Goal: Task Accomplishment & Management: Use online tool/utility

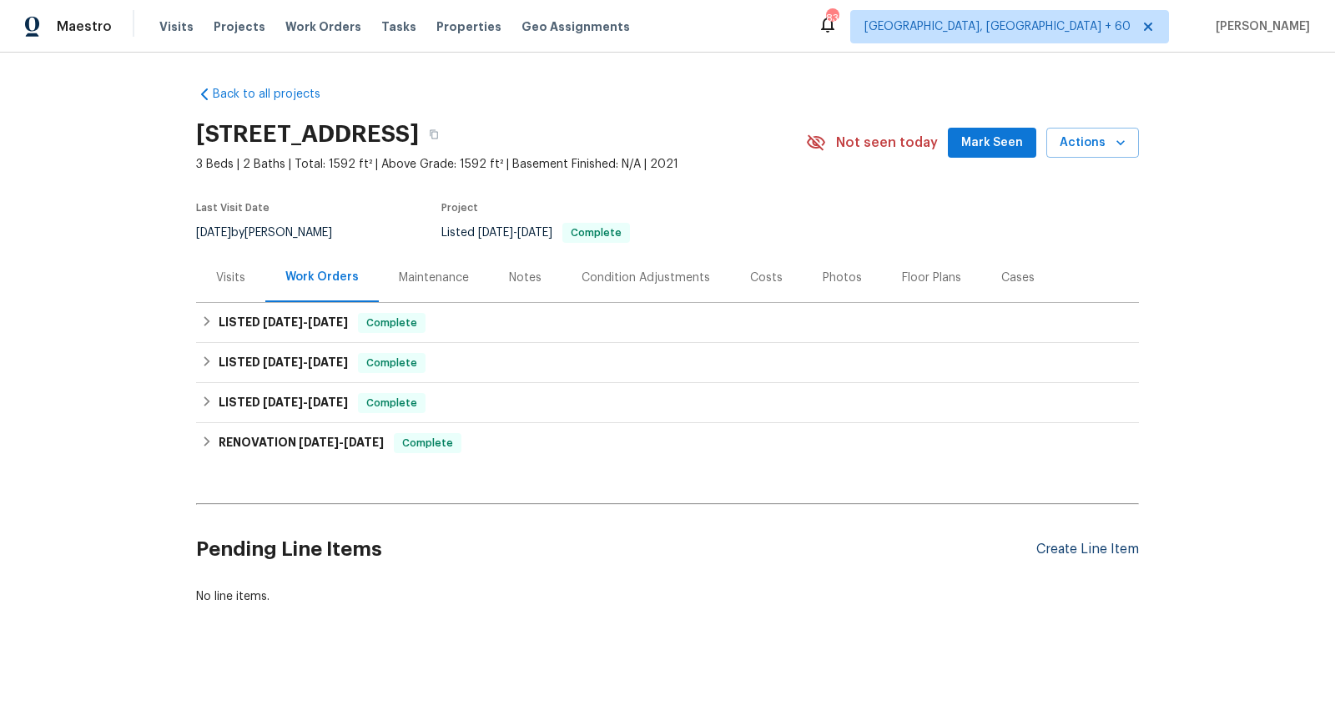
click at [1114, 552] on div "Create Line Item" at bounding box center [1087, 549] width 103 height 16
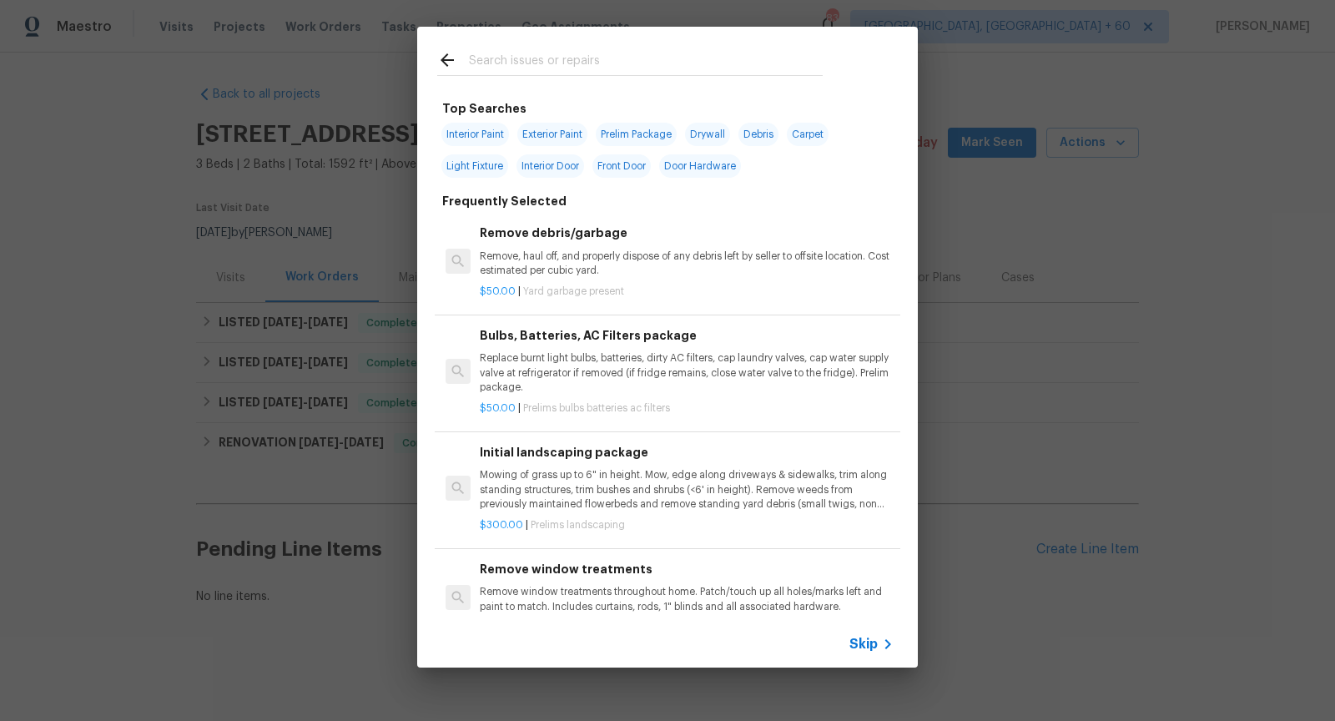
click at [880, 647] on icon at bounding box center [888, 644] width 20 height 20
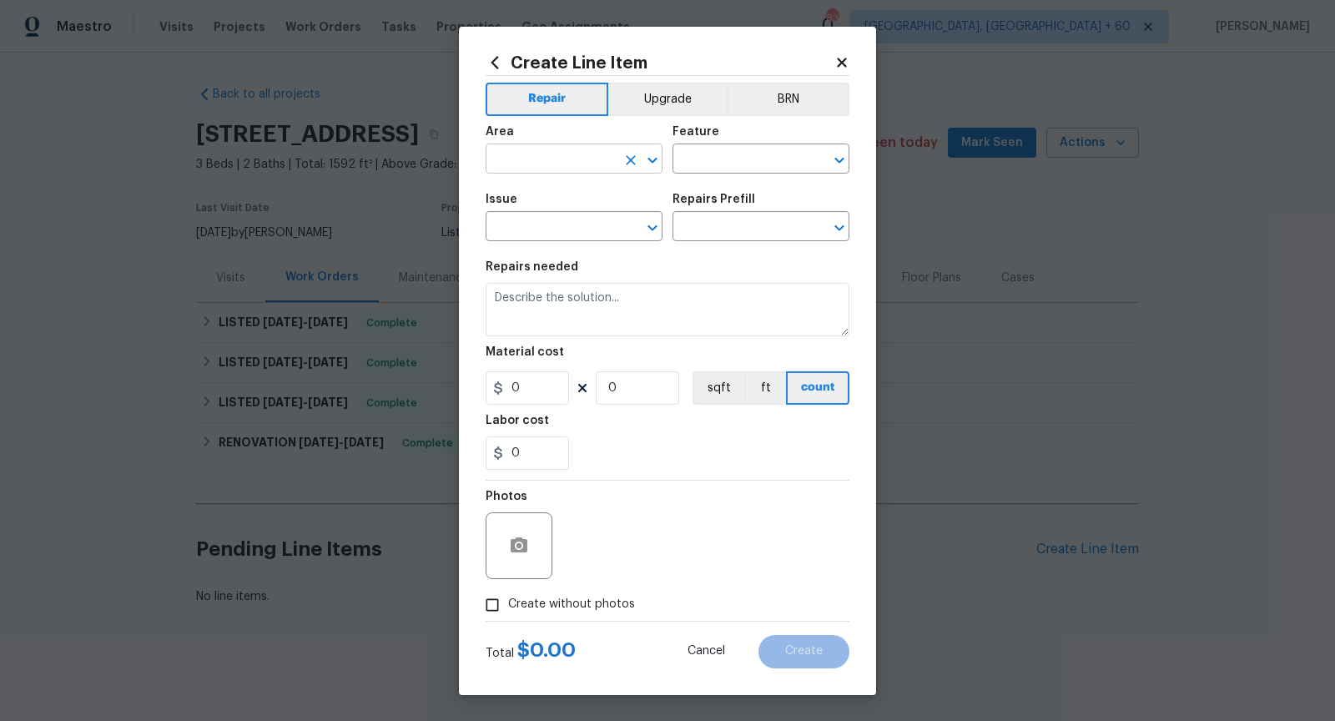
click at [650, 162] on icon "Open" at bounding box center [652, 160] width 20 height 20
type input "land"
click at [640, 165] on button "Clear" at bounding box center [630, 159] width 23 height 23
click at [571, 219] on li "Exterior Overall" at bounding box center [574, 225] width 177 height 28
click at [836, 167] on icon "Open" at bounding box center [839, 160] width 20 height 20
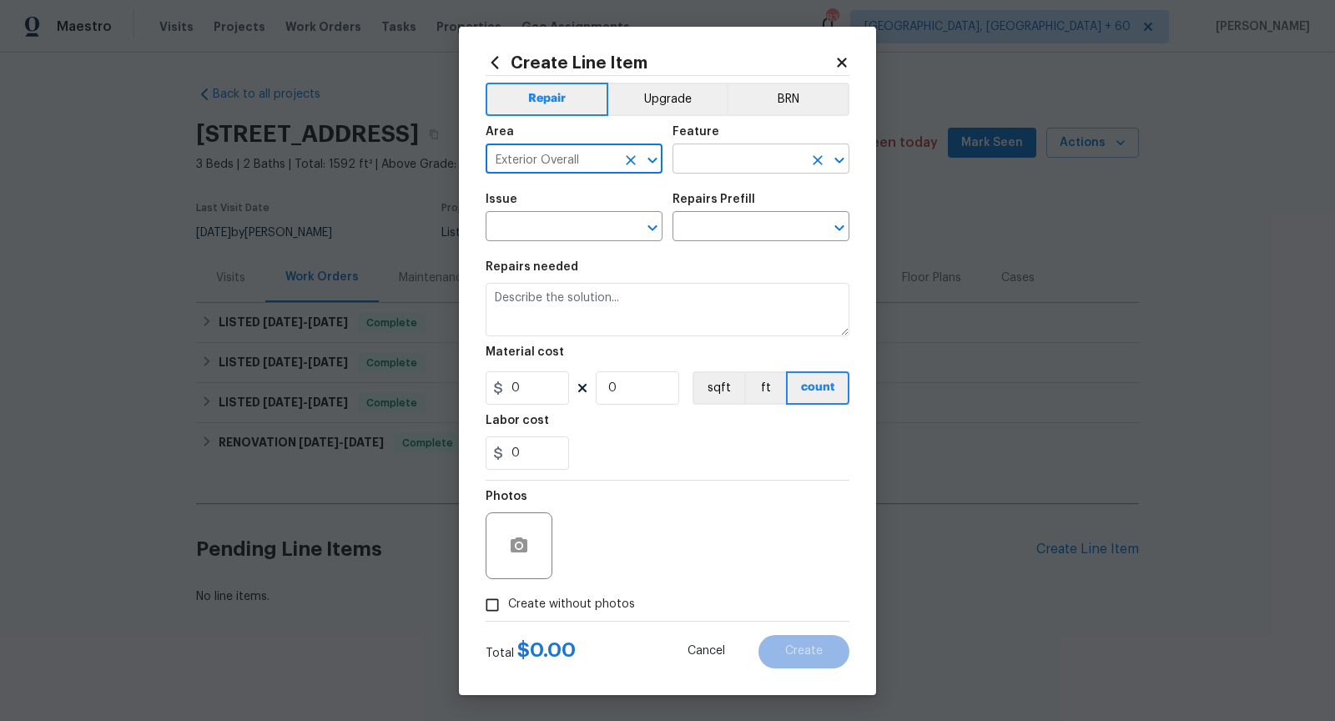
type input "Exterior Overall"
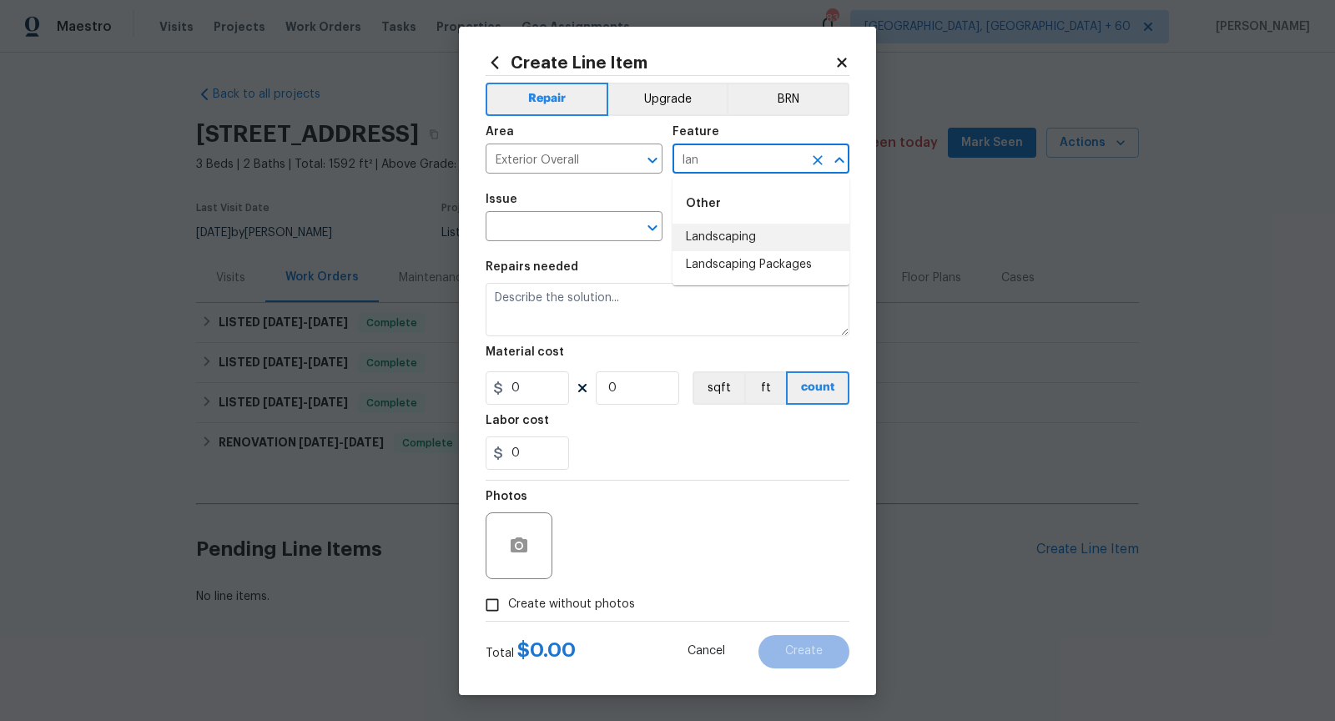
click at [800, 227] on li "Landscaping" at bounding box center [760, 238] width 177 height 28
click at [655, 227] on icon "Open" at bounding box center [651, 228] width 9 height 6
type input "Landscaping"
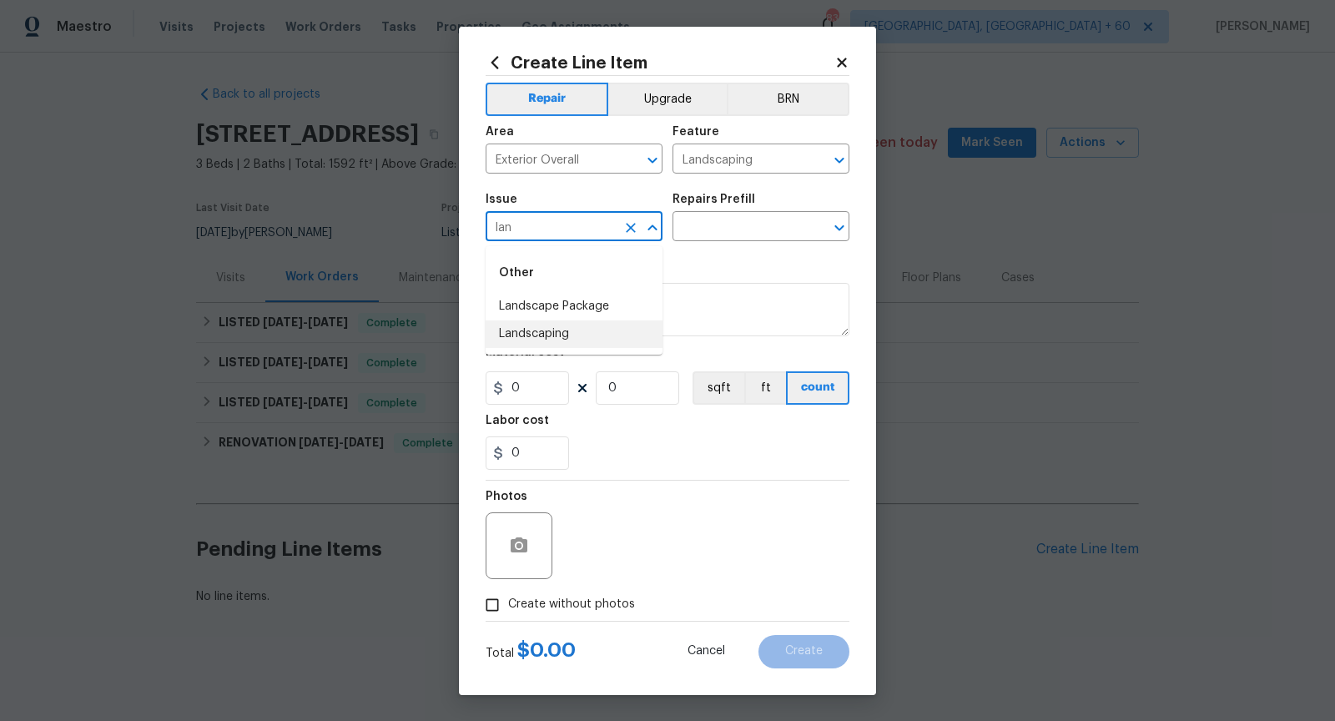
click at [602, 322] on li "Landscaping" at bounding box center [574, 334] width 177 height 28
click at [839, 236] on icon "Open" at bounding box center [839, 228] width 20 height 20
type input "Landscaping"
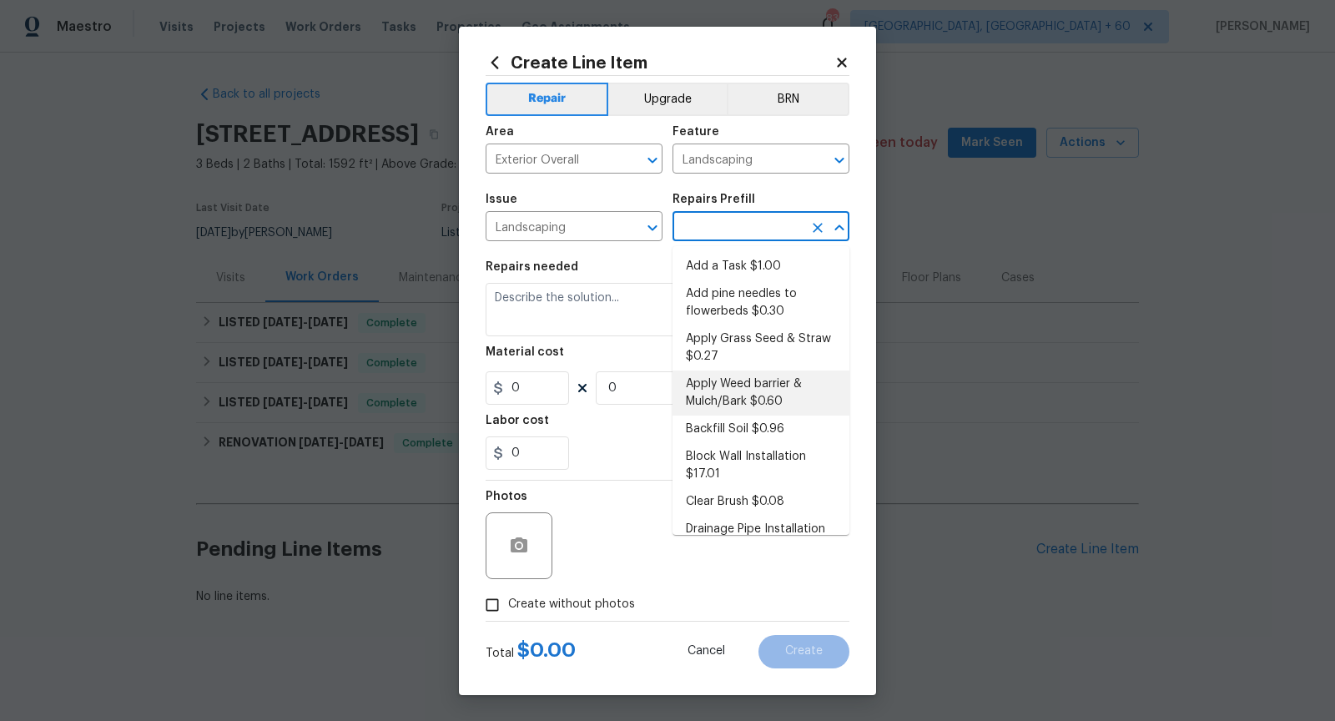
click at [759, 391] on li "Apply Weed barrier & Mulch/Bark $0.60" at bounding box center [760, 392] width 177 height 45
type input "Apply Weed barrier & Mulch/Bark $0.60"
type textarea "Prep the area/ remove all debris and install weed barrier and mulch as directed…"
type input "1"
type input "0.6"
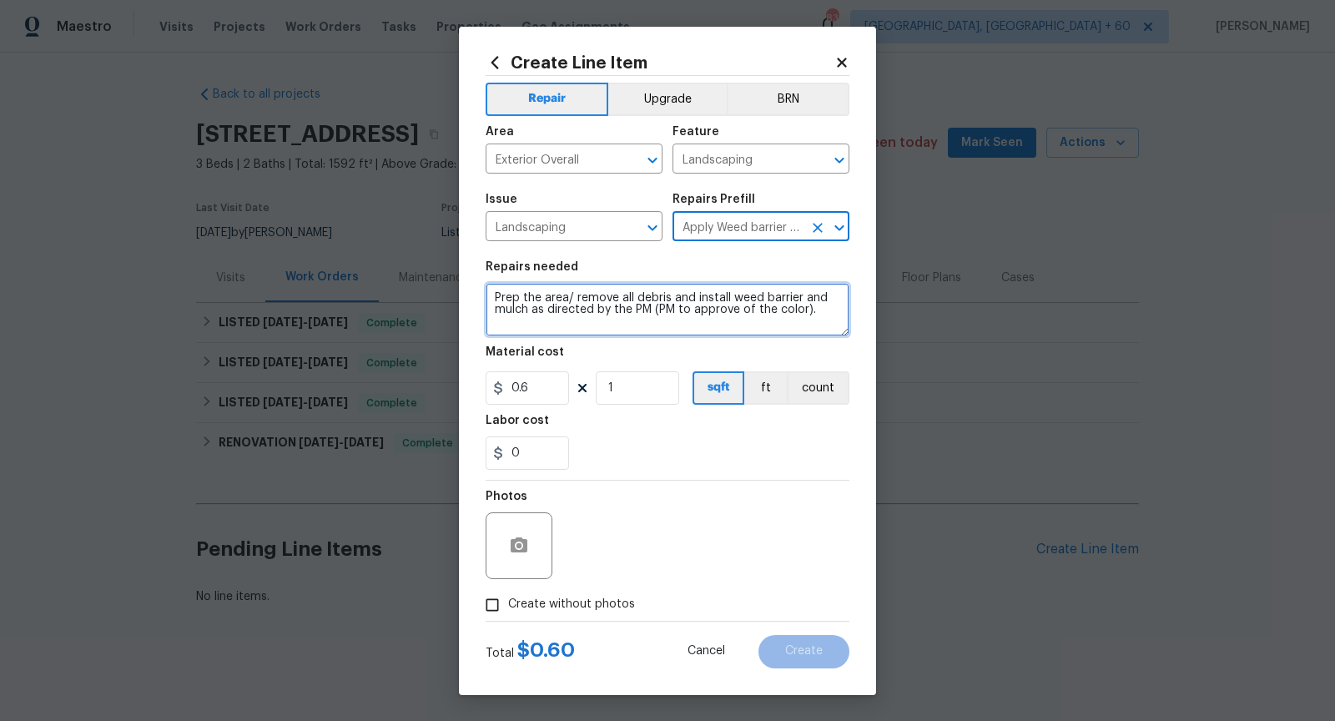
click at [603, 310] on textarea "Prep the area/ remove all debris and install weed barrier and mulch as directed…" at bounding box center [668, 309] width 364 height 53
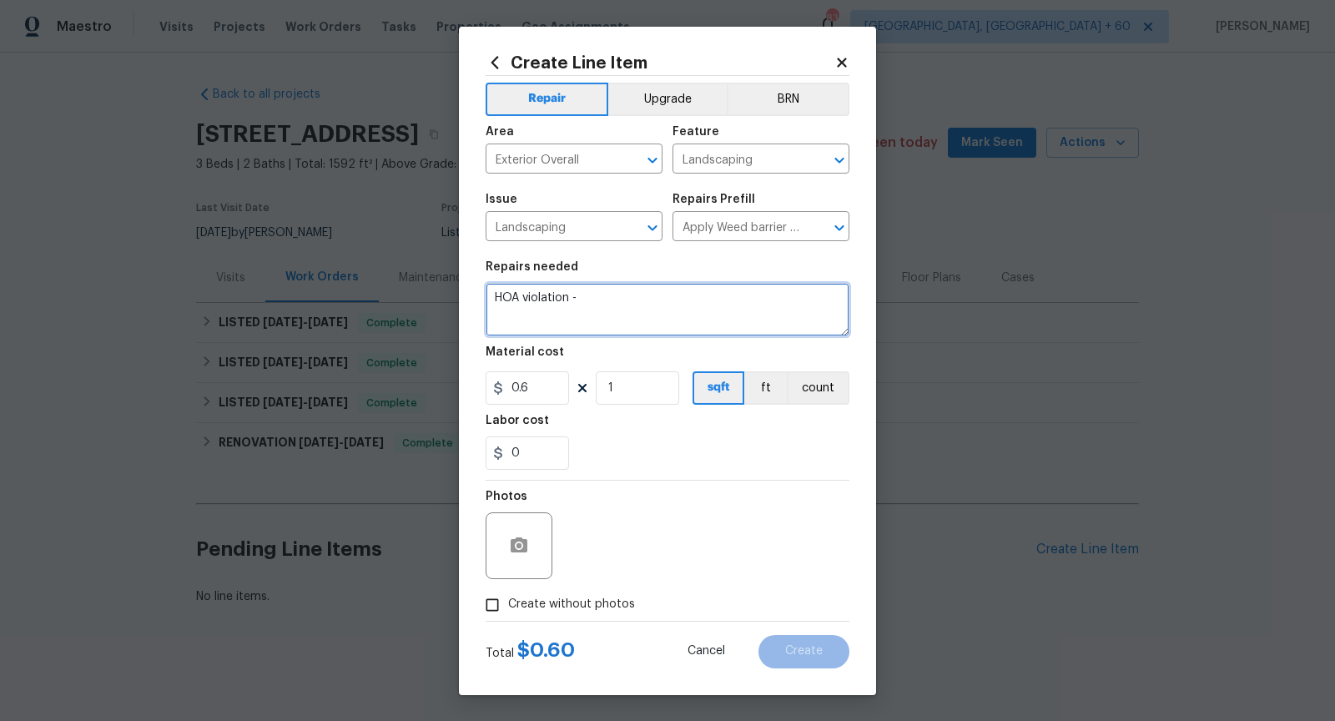
type textarea "HOA violation -"
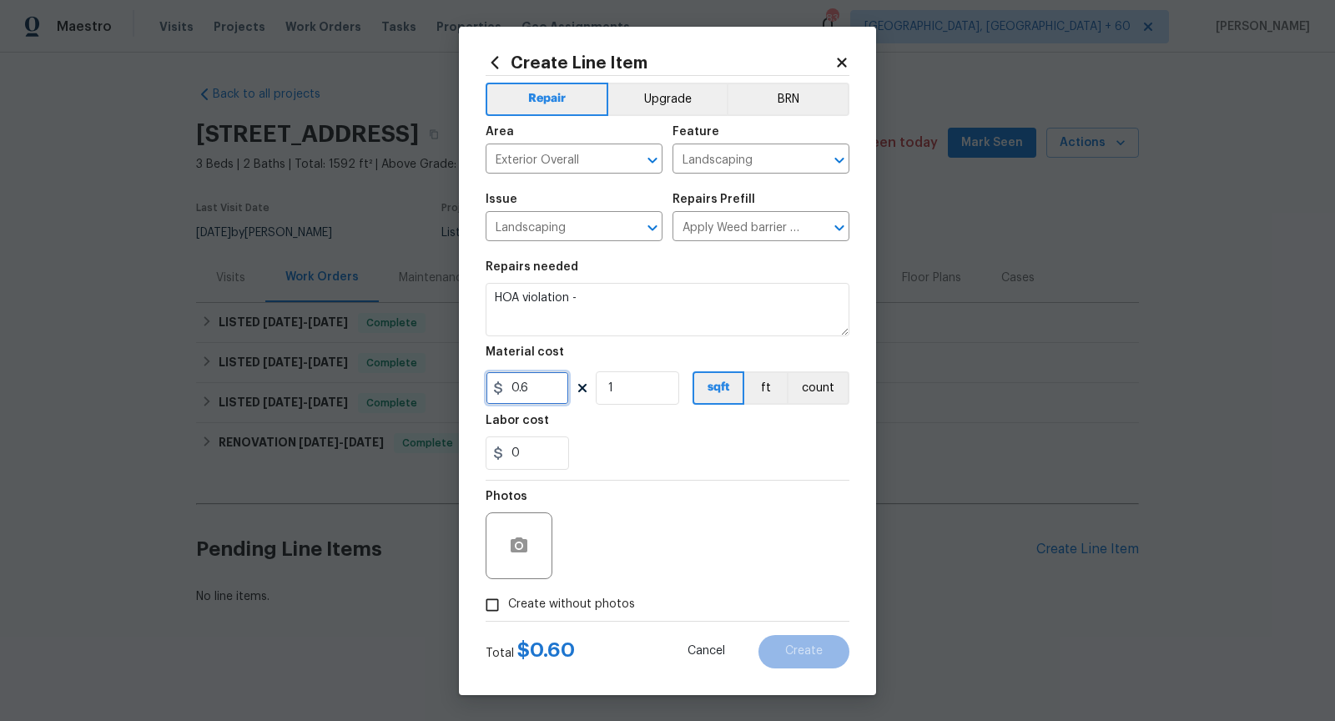
click at [541, 391] on input "0.6" at bounding box center [527, 387] width 83 height 33
type input "75"
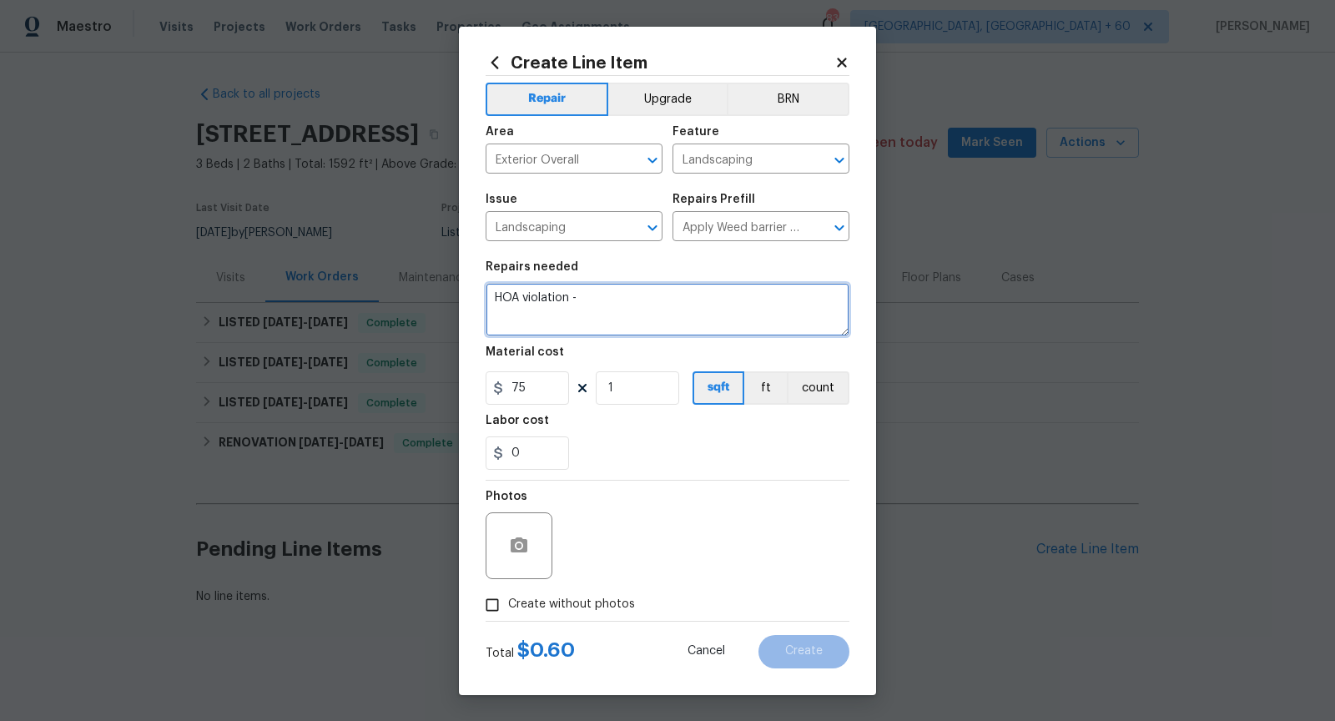
click at [648, 314] on textarea "HOA violation -" at bounding box center [668, 309] width 364 height 53
paste textarea "Please weed in the flower beds"
type textarea "HOA violation - Please weed in the flower beds"
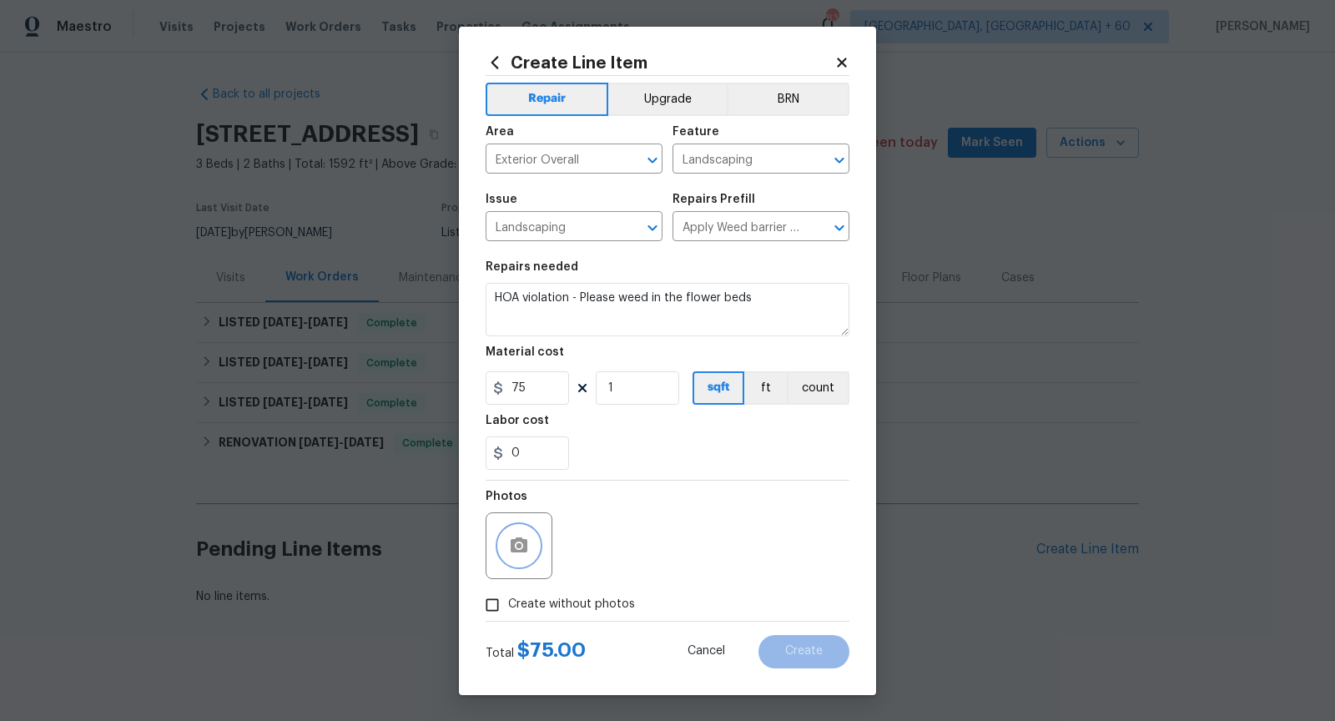
click at [523, 554] on icon "button" at bounding box center [519, 546] width 20 height 20
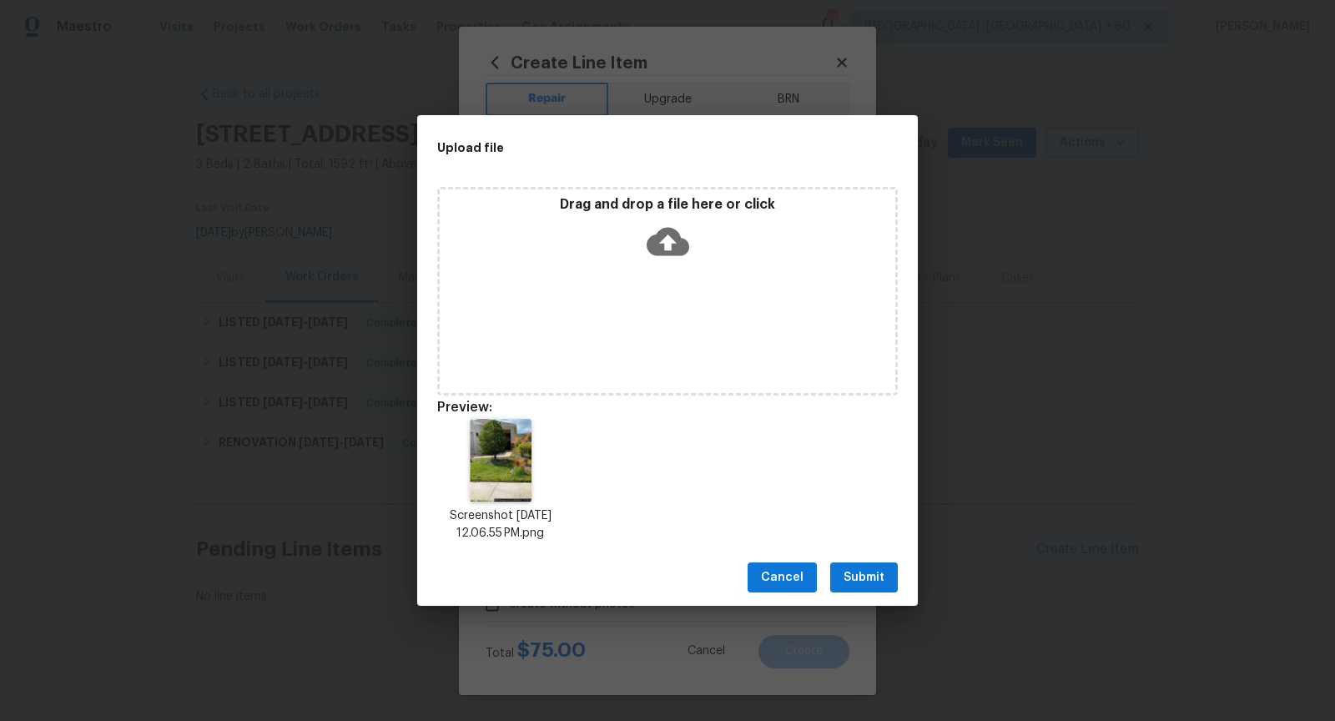
click at [871, 575] on span "Submit" at bounding box center [863, 577] width 41 height 21
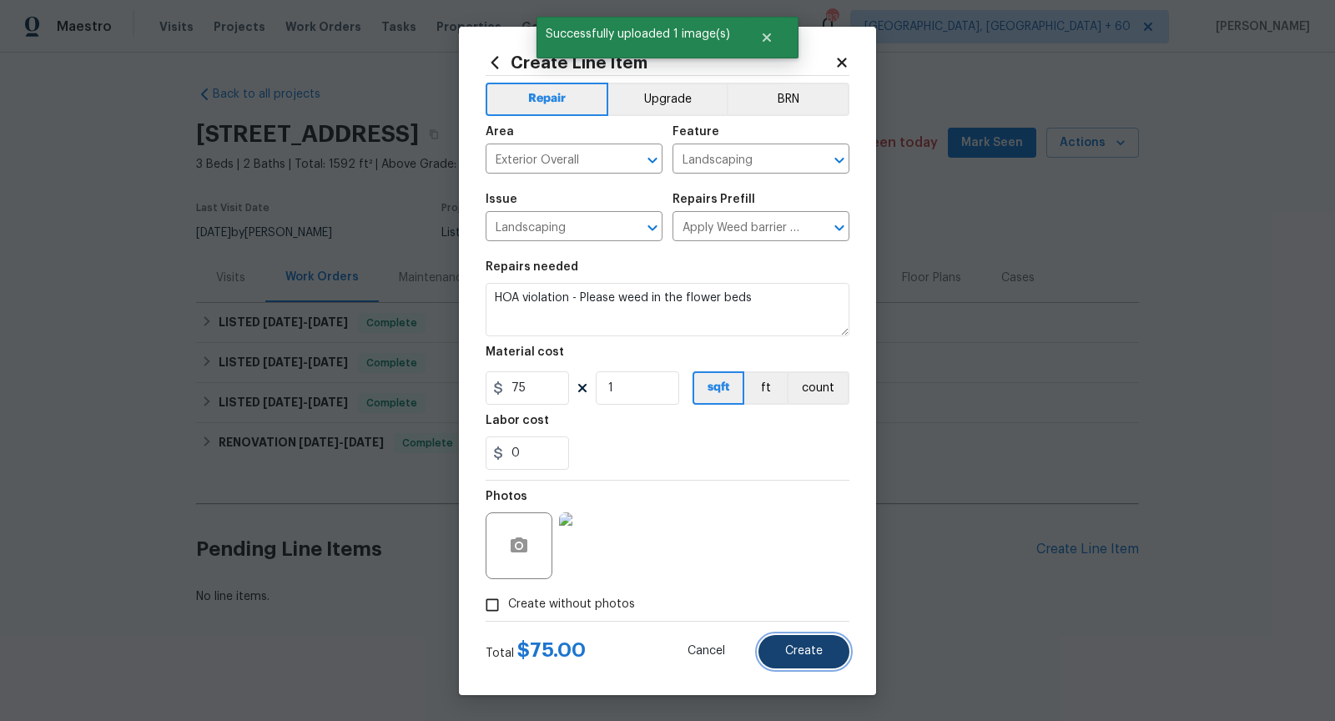
click at [818, 661] on button "Create" at bounding box center [803, 651] width 91 height 33
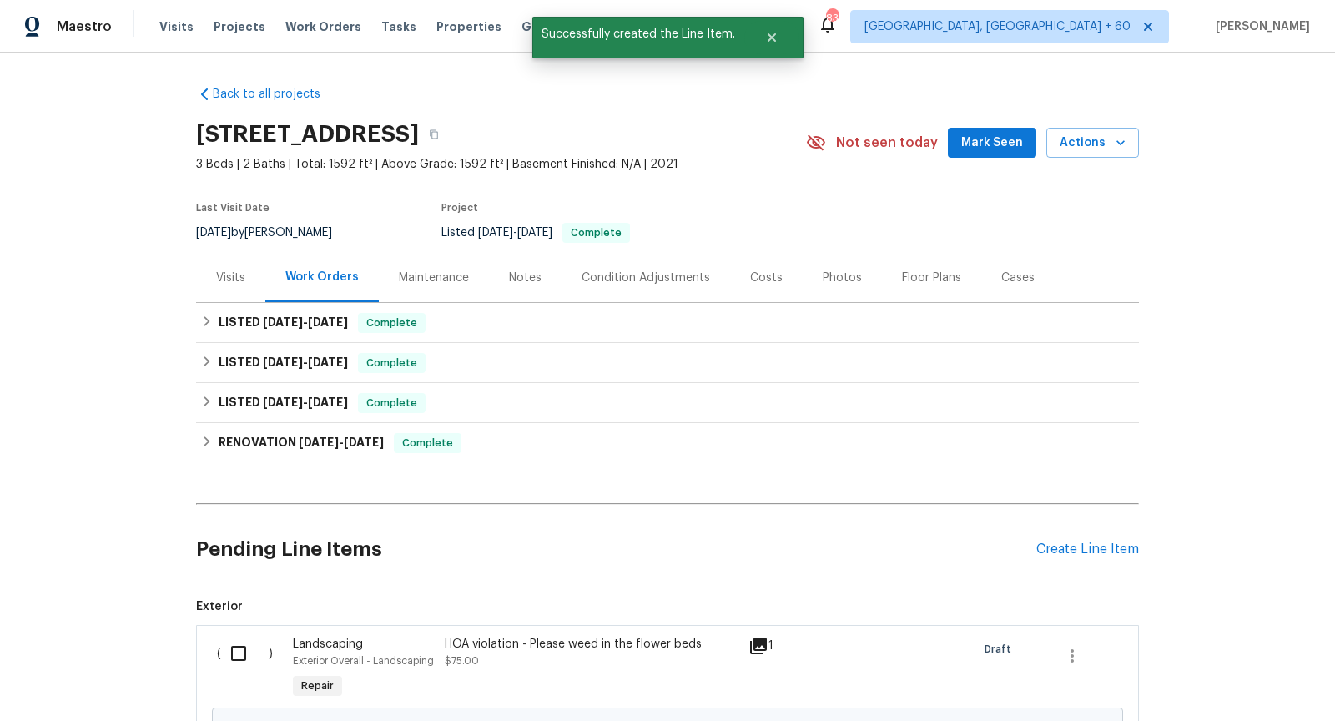
scroll to position [184, 0]
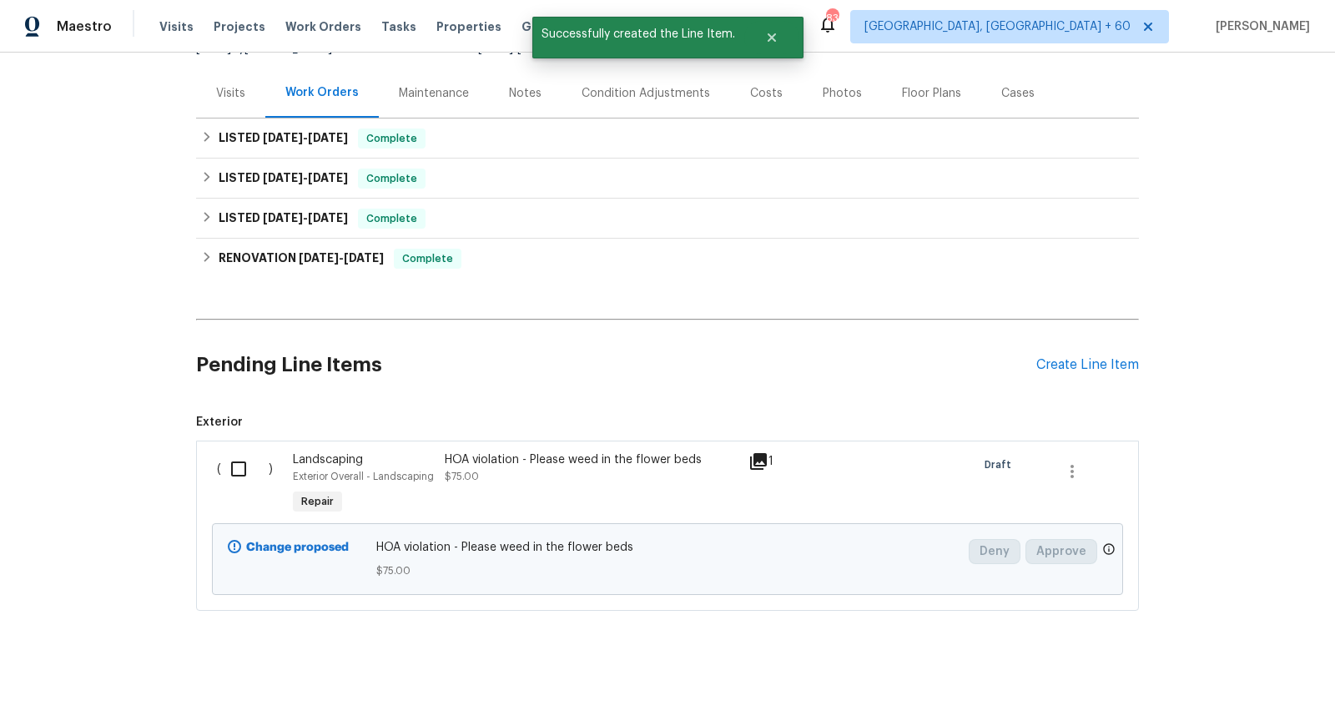
click at [244, 465] on input "checkbox" at bounding box center [245, 468] width 48 height 35
checkbox input "true"
click at [1232, 671] on span "Create Work Order" at bounding box center [1239, 679] width 111 height 21
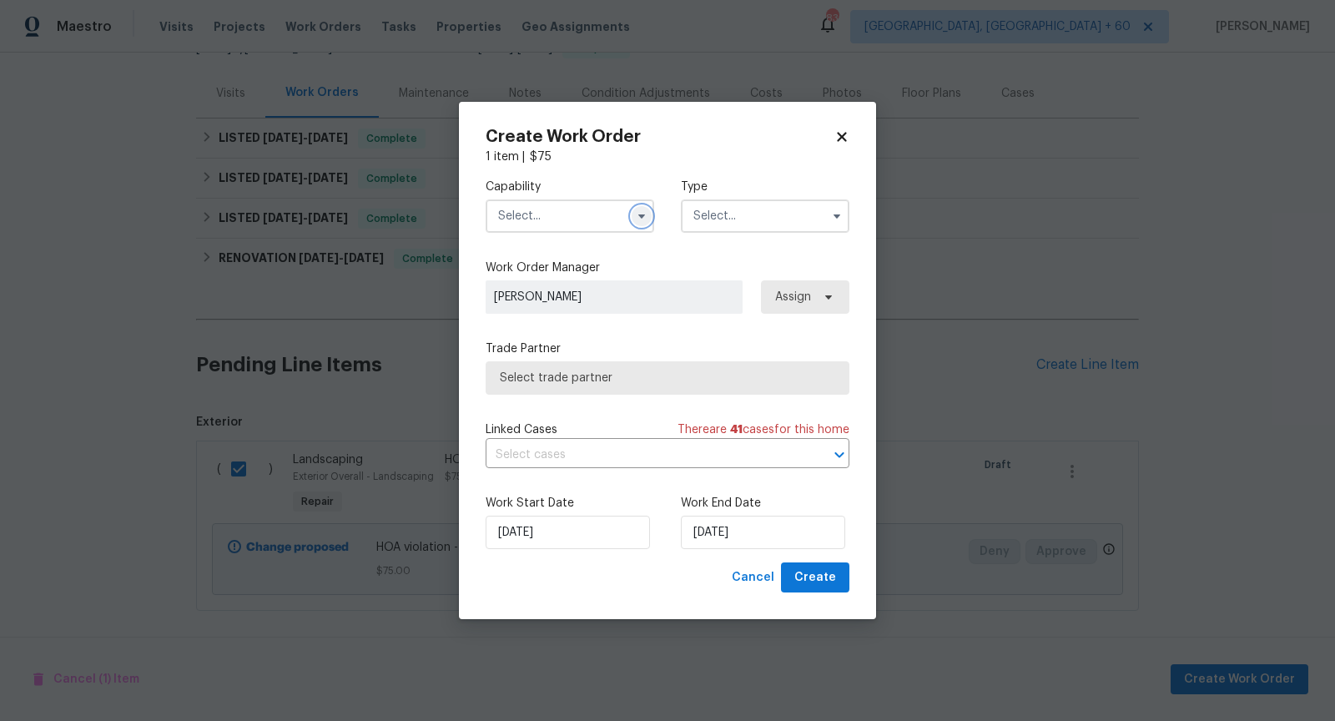
click at [641, 222] on button "button" at bounding box center [641, 216] width 20 height 20
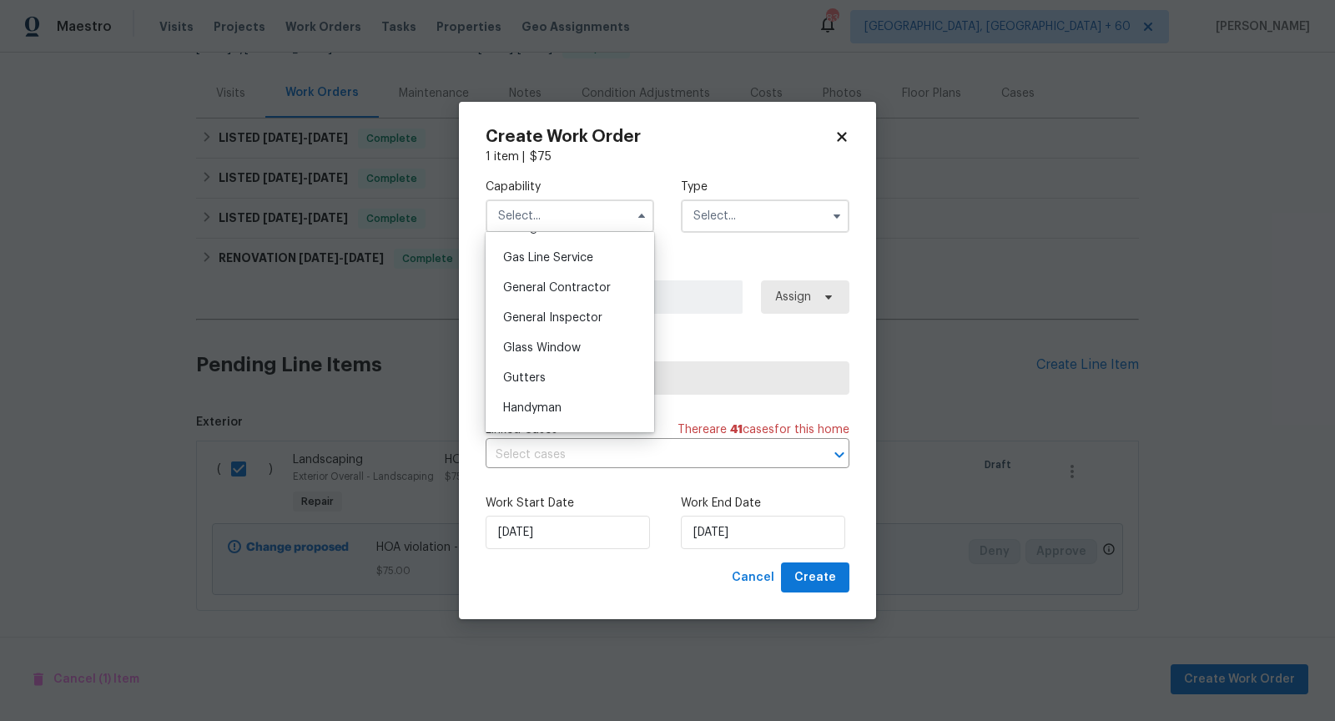
scroll to position [735, 0]
click at [550, 319] on div "General Contractor" at bounding box center [570, 314] width 160 height 30
type input "General Contractor"
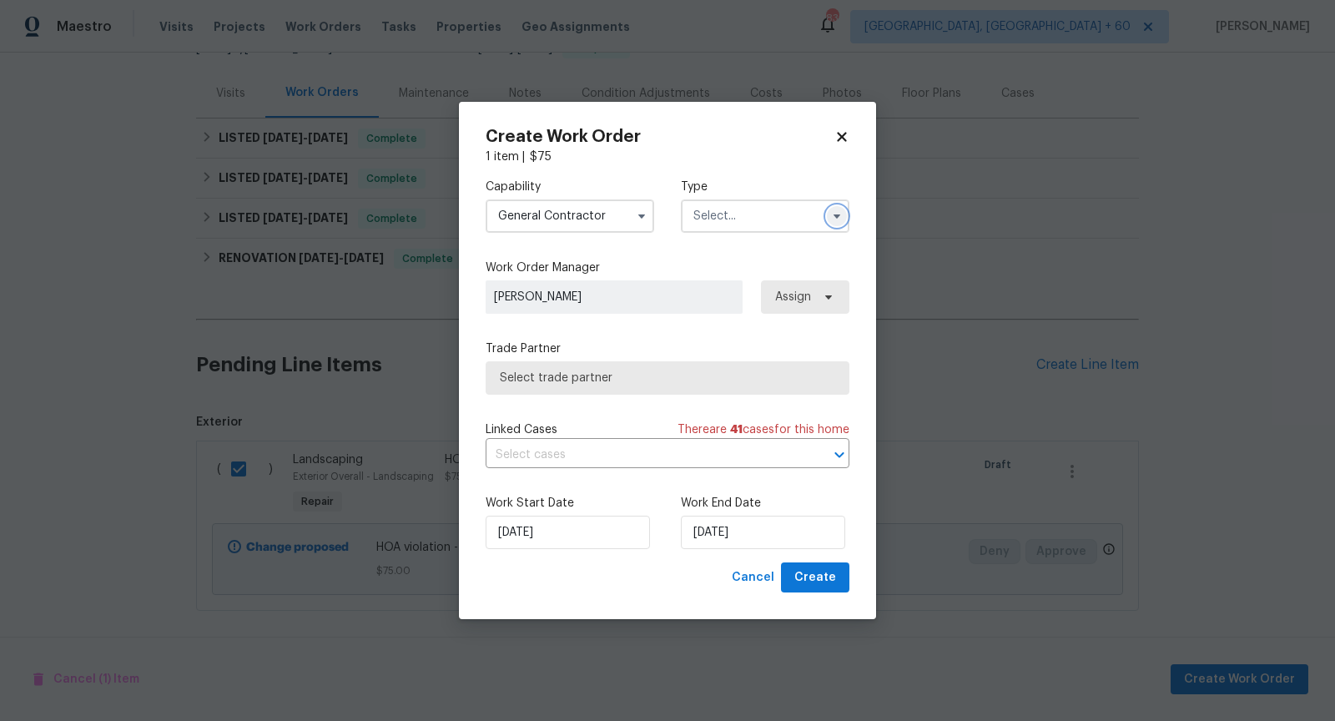
click at [833, 219] on icon "button" at bounding box center [836, 215] width 13 height 13
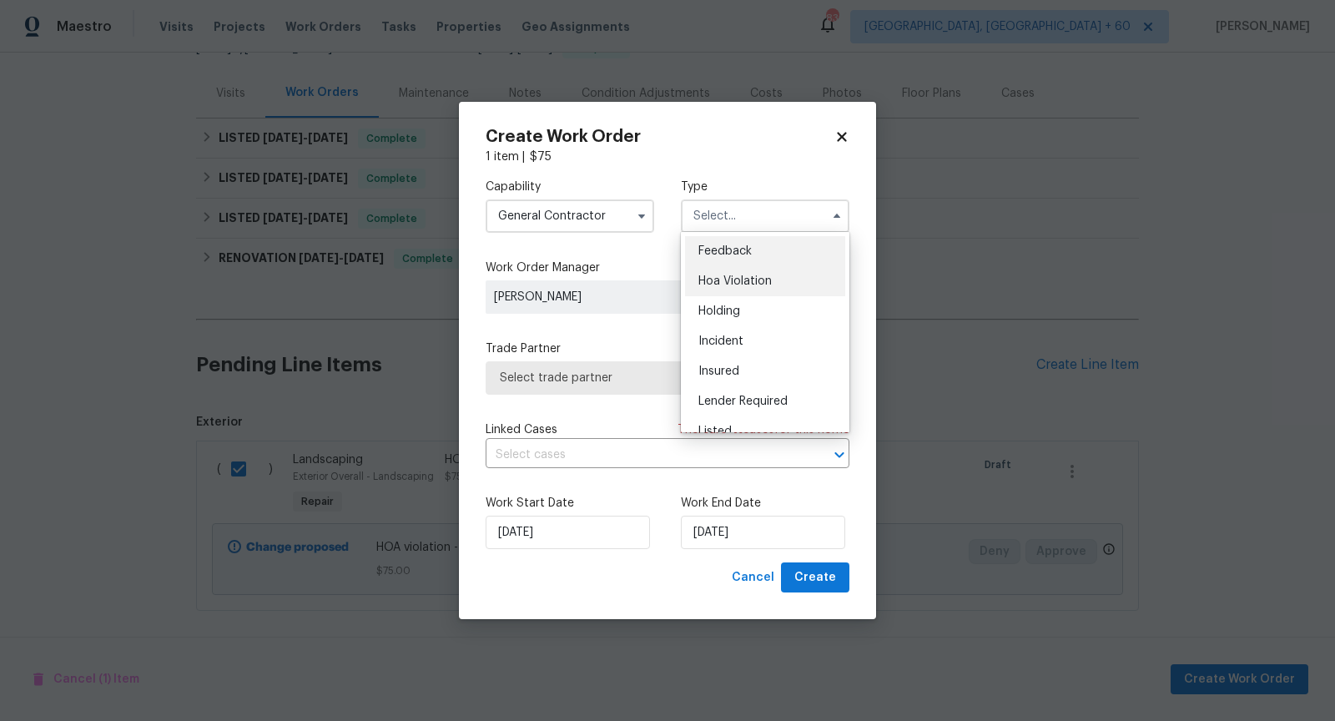
click at [779, 279] on div "Hoa Violation" at bounding box center [765, 281] width 160 height 30
type input "Hoa Violation"
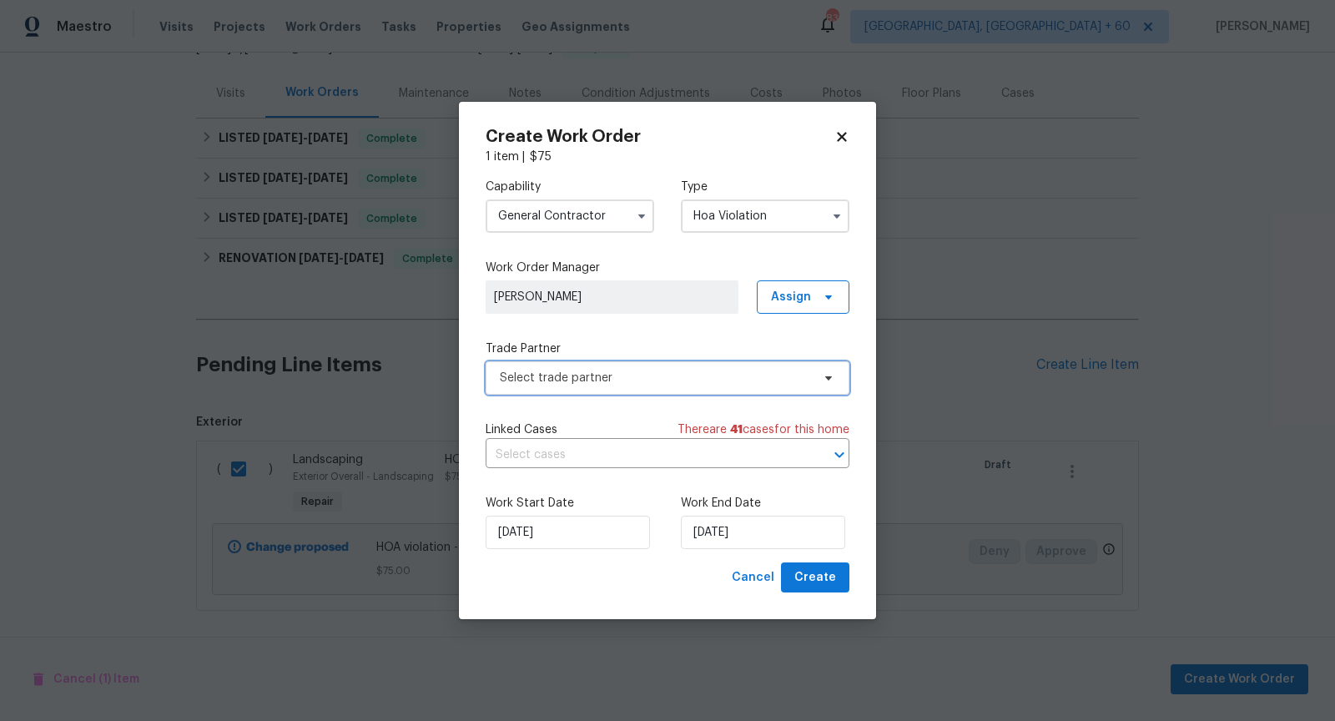
click at [712, 383] on span "Select trade partner" at bounding box center [655, 378] width 311 height 17
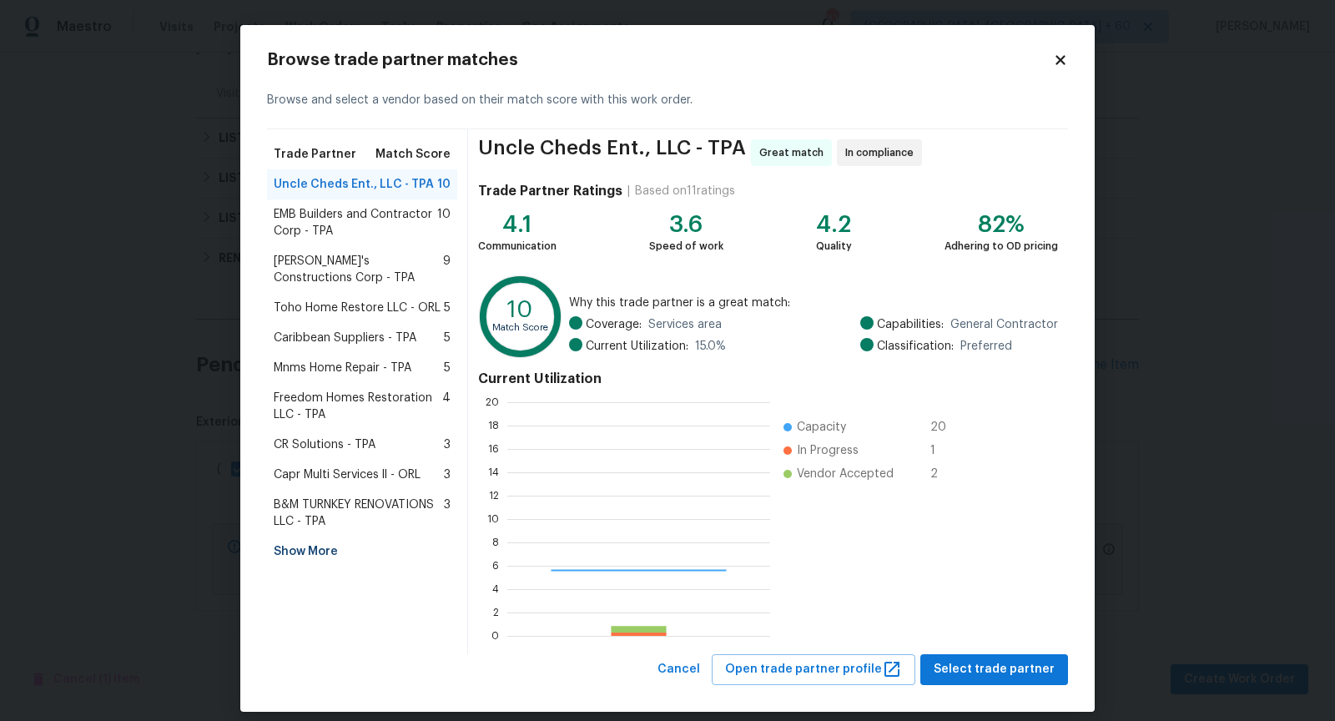
scroll to position [234, 263]
click at [1010, 666] on span "Select trade partner" at bounding box center [993, 669] width 121 height 21
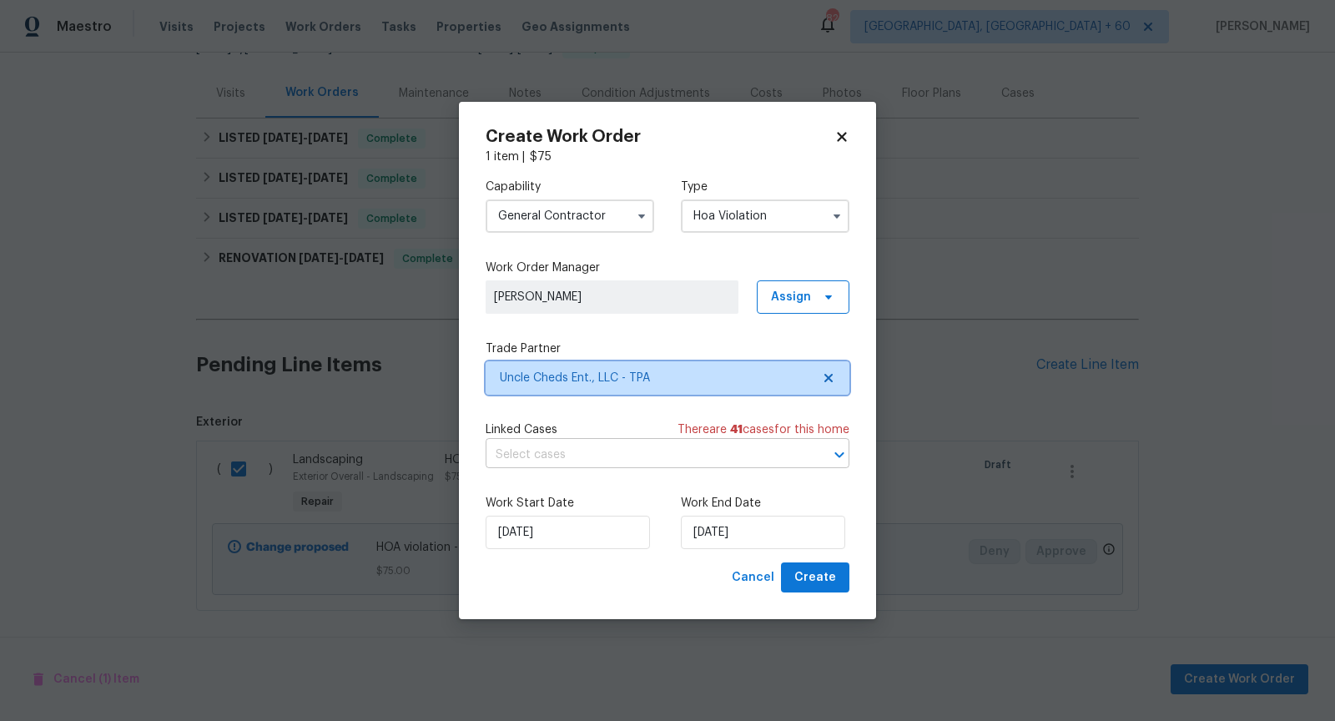
click at [840, 458] on icon "Open" at bounding box center [839, 455] width 20 height 20
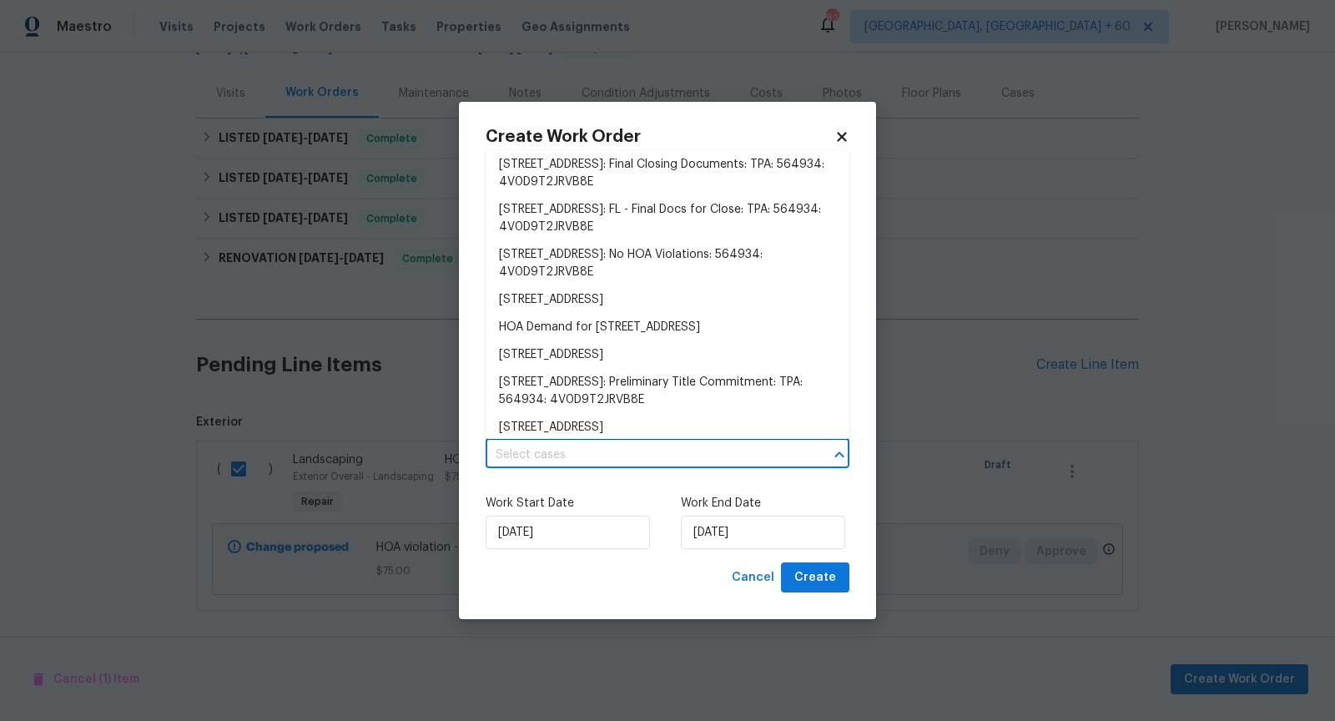
scroll to position [902, 0]
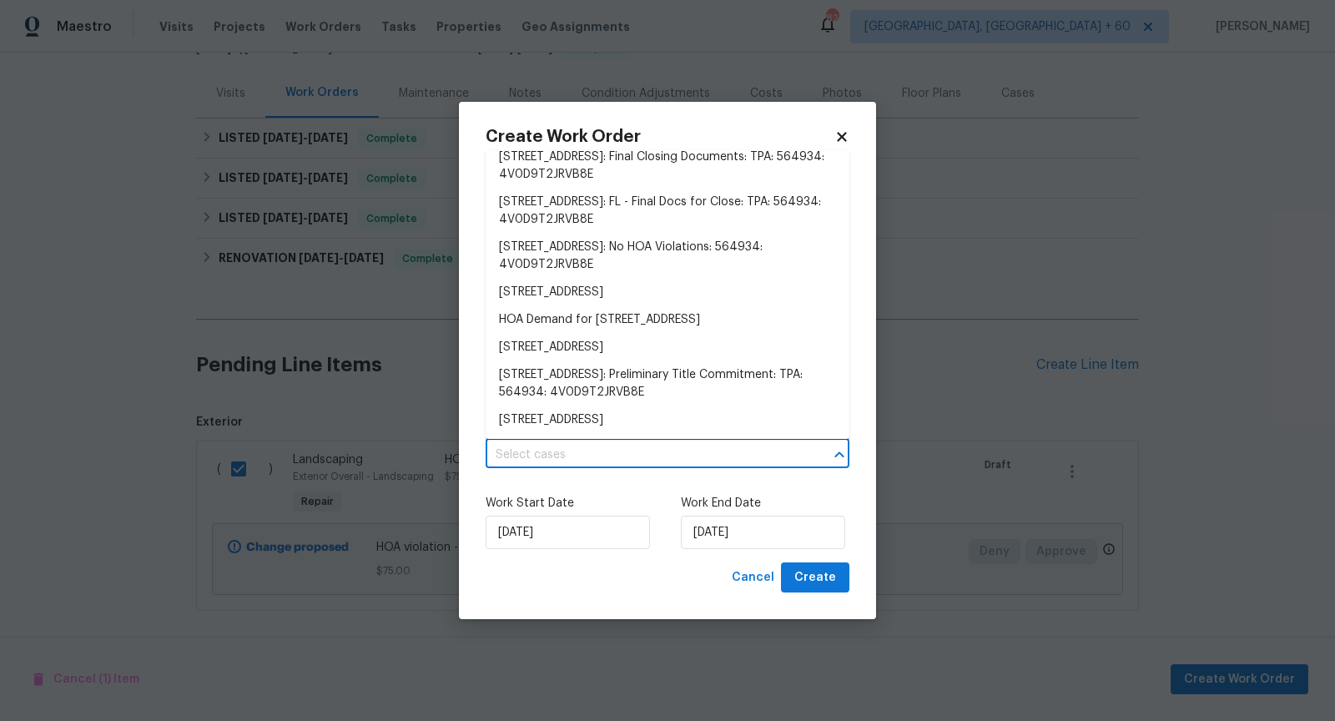
click at [703, 16] on li "[LISTED] HOA Violations for [STREET_ADDRESS]" at bounding box center [668, 2] width 364 height 28
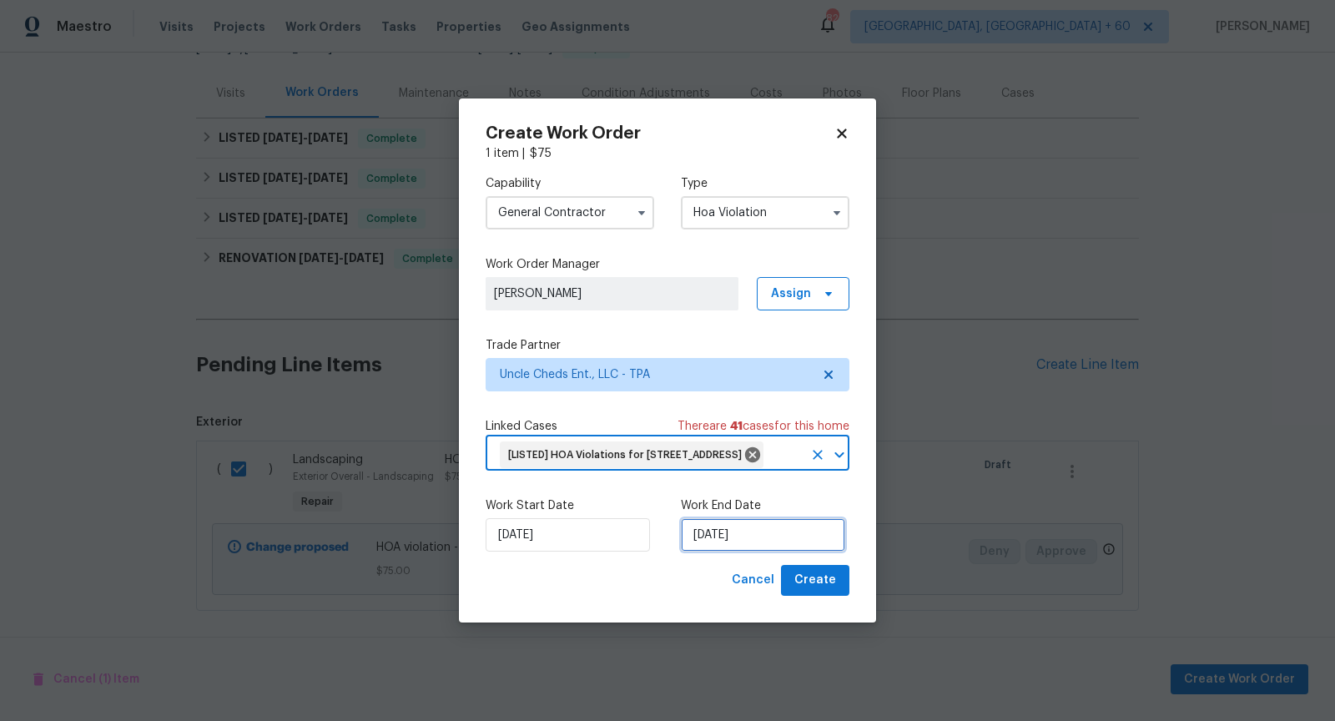
click at [731, 551] on input "[DATE]" at bounding box center [763, 534] width 164 height 33
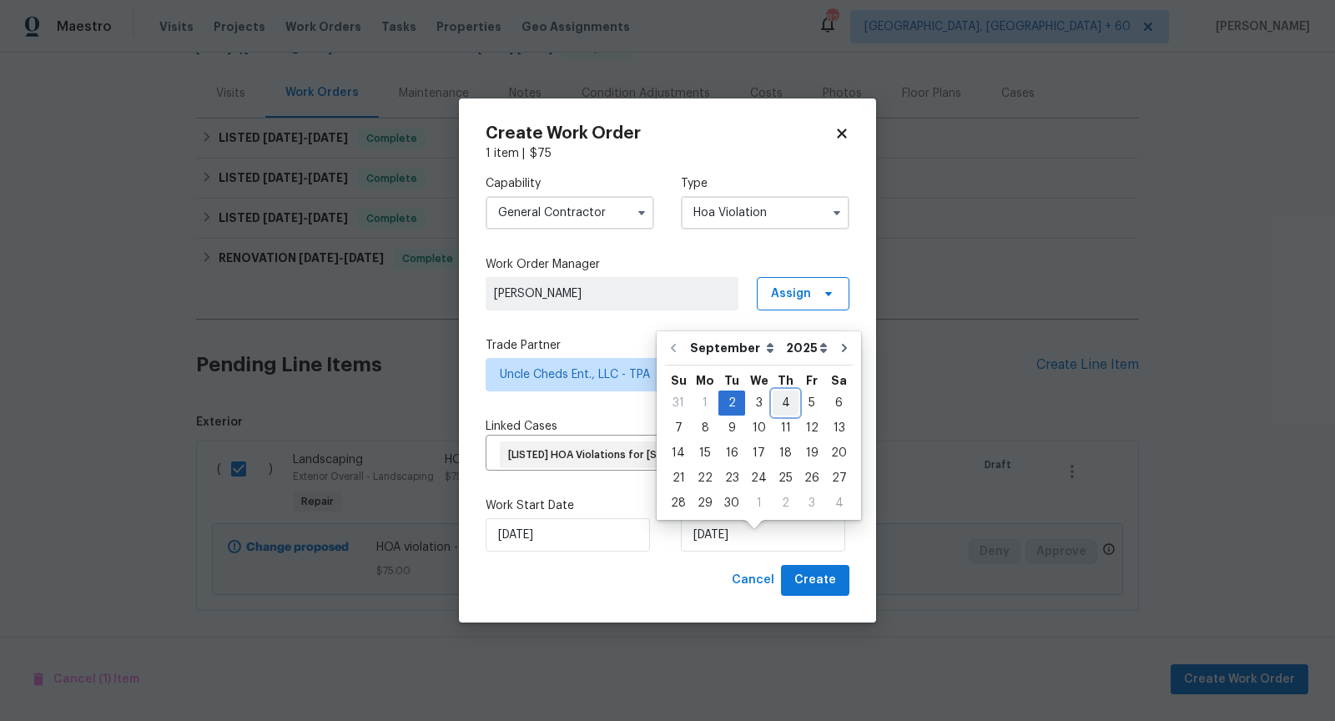
click at [781, 406] on div "4" at bounding box center [785, 402] width 26 height 23
type input "[DATE]"
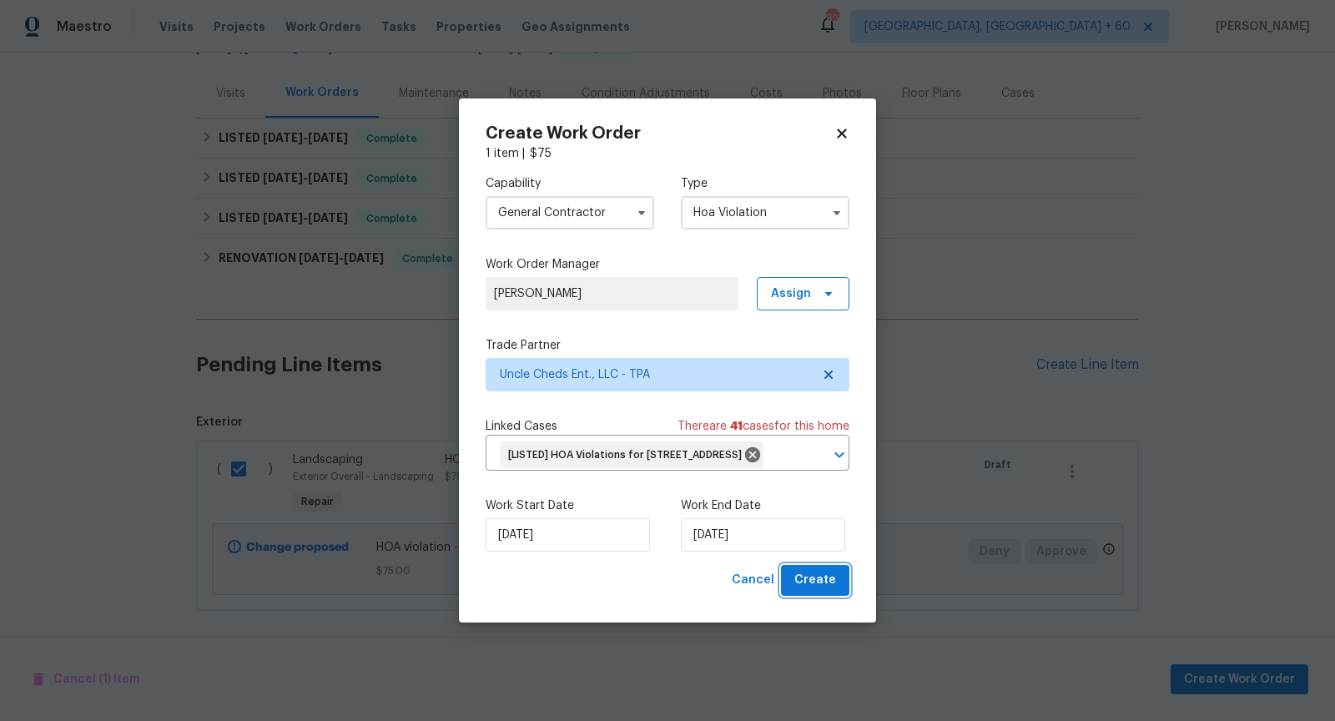
click at [831, 591] on span "Create" at bounding box center [815, 580] width 42 height 21
checkbox input "false"
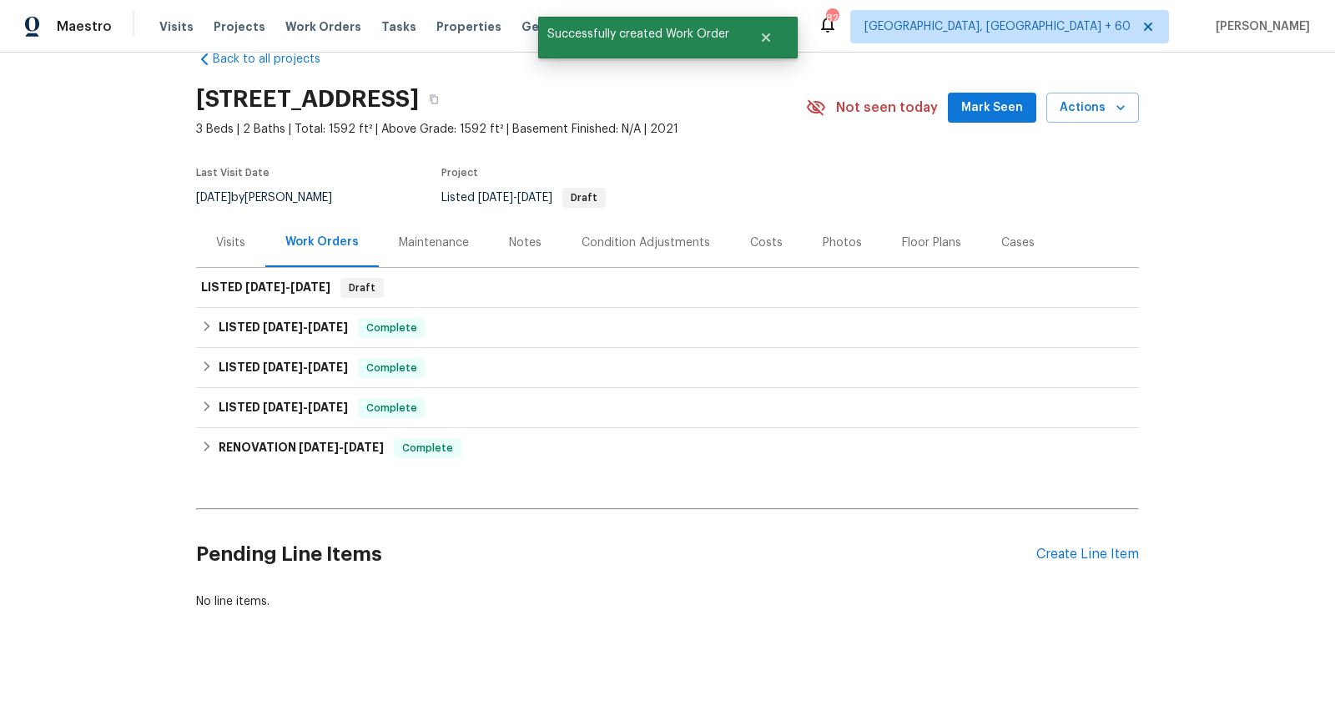
scroll to position [0, 0]
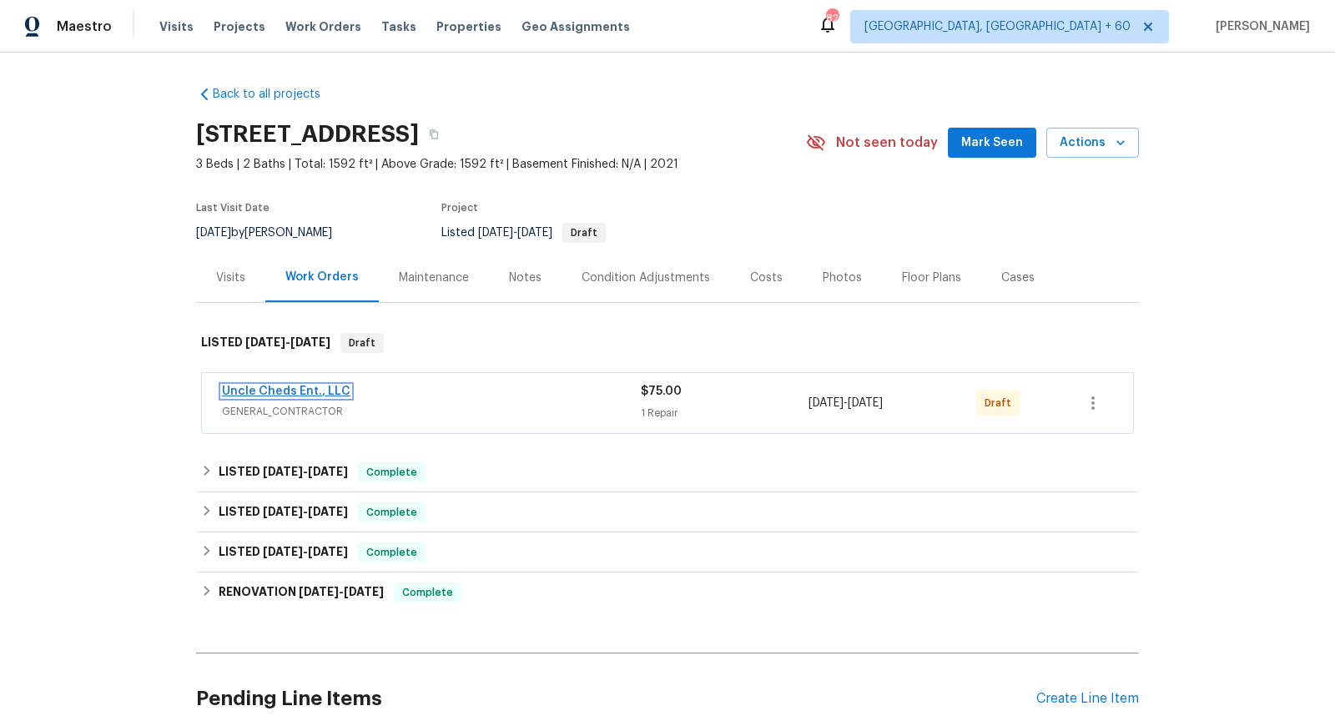
click at [284, 390] on link "Uncle Cheds Ent., LLC" at bounding box center [286, 391] width 128 height 12
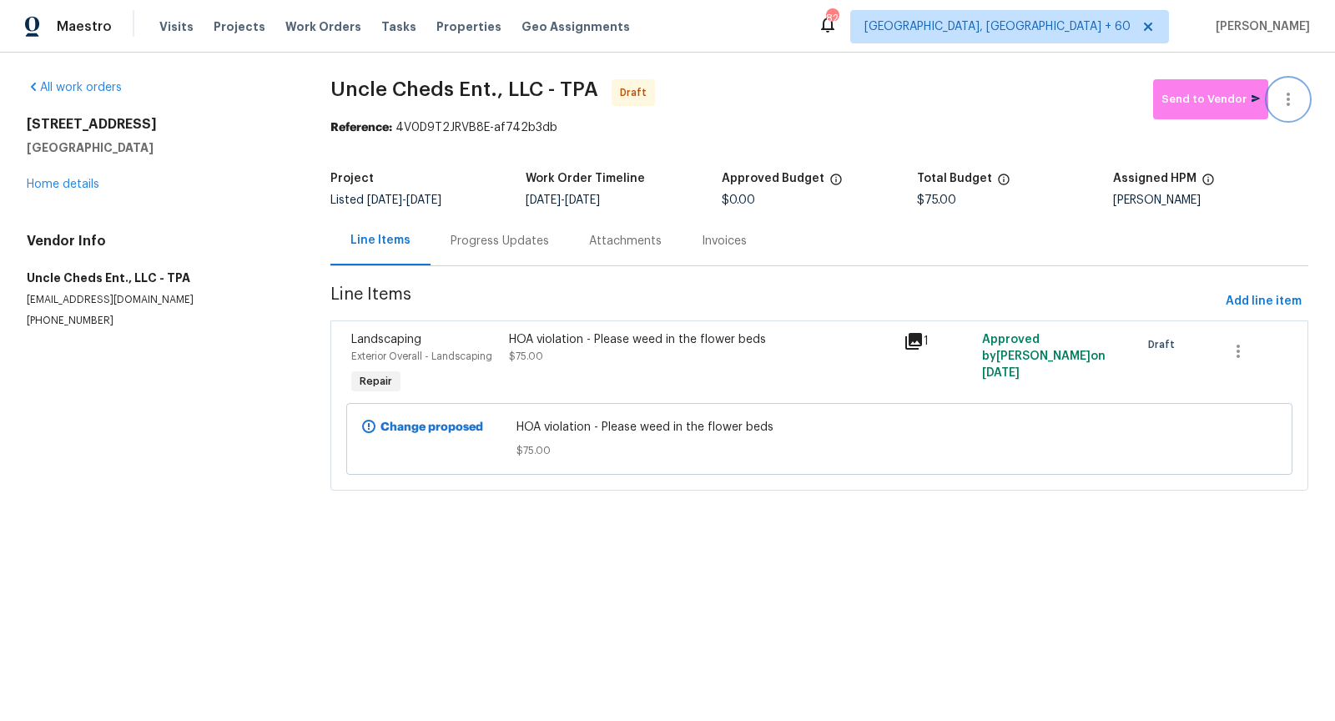
click at [1292, 105] on icon "button" at bounding box center [1288, 99] width 20 height 20
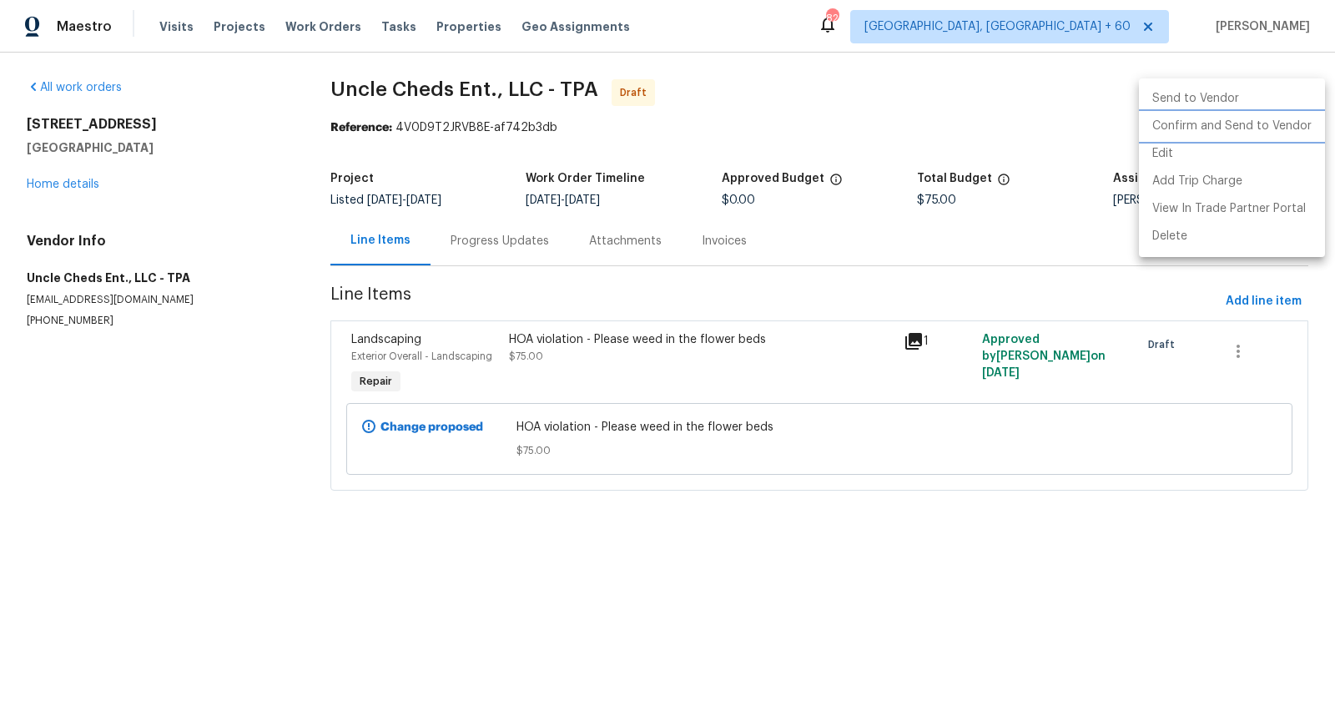
click at [1177, 133] on li "Confirm and Send to Vendor" at bounding box center [1232, 127] width 186 height 28
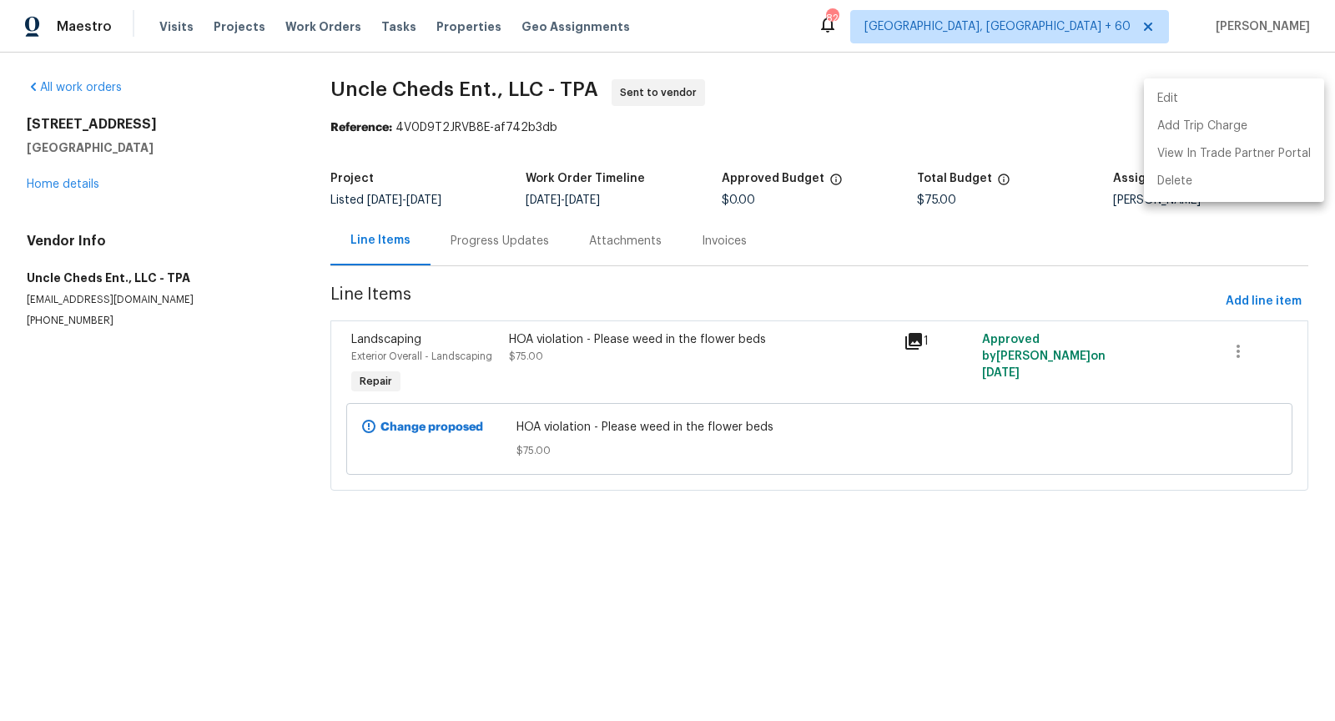
click at [457, 254] on div at bounding box center [667, 360] width 1335 height 721
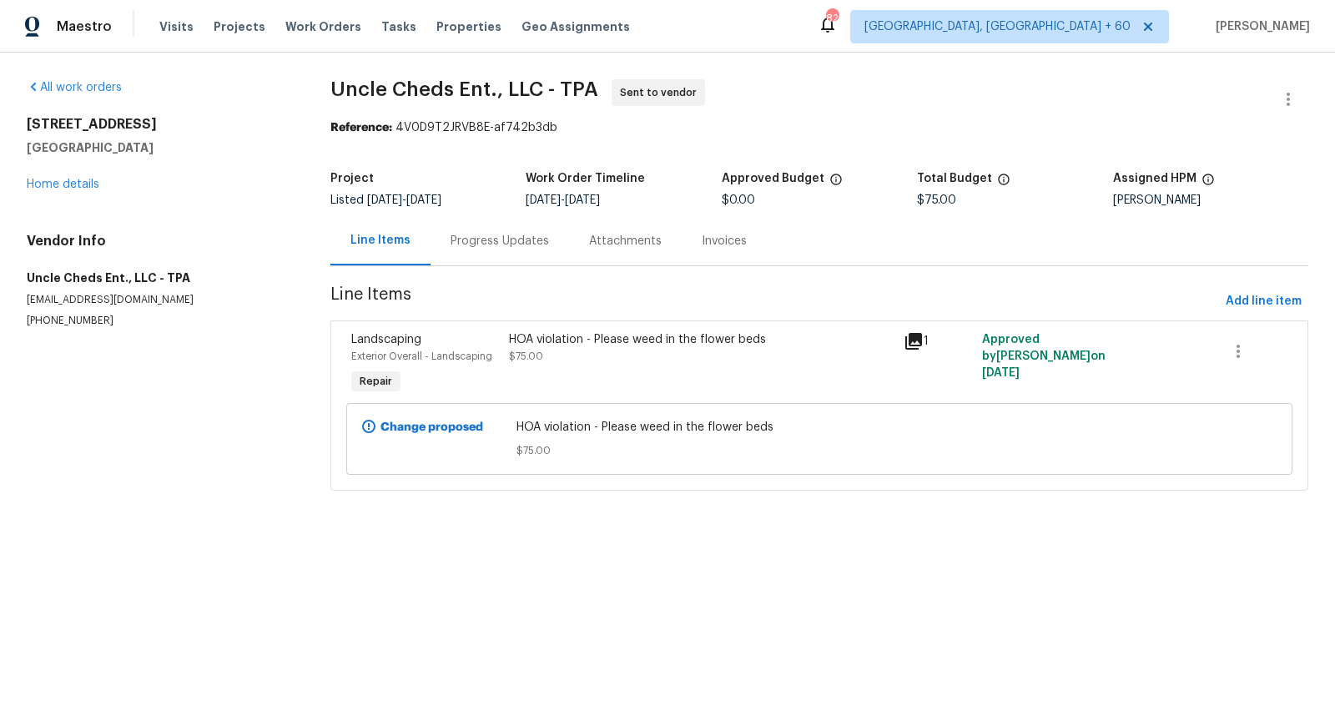
click at [475, 246] on div "Progress Updates" at bounding box center [499, 241] width 98 height 17
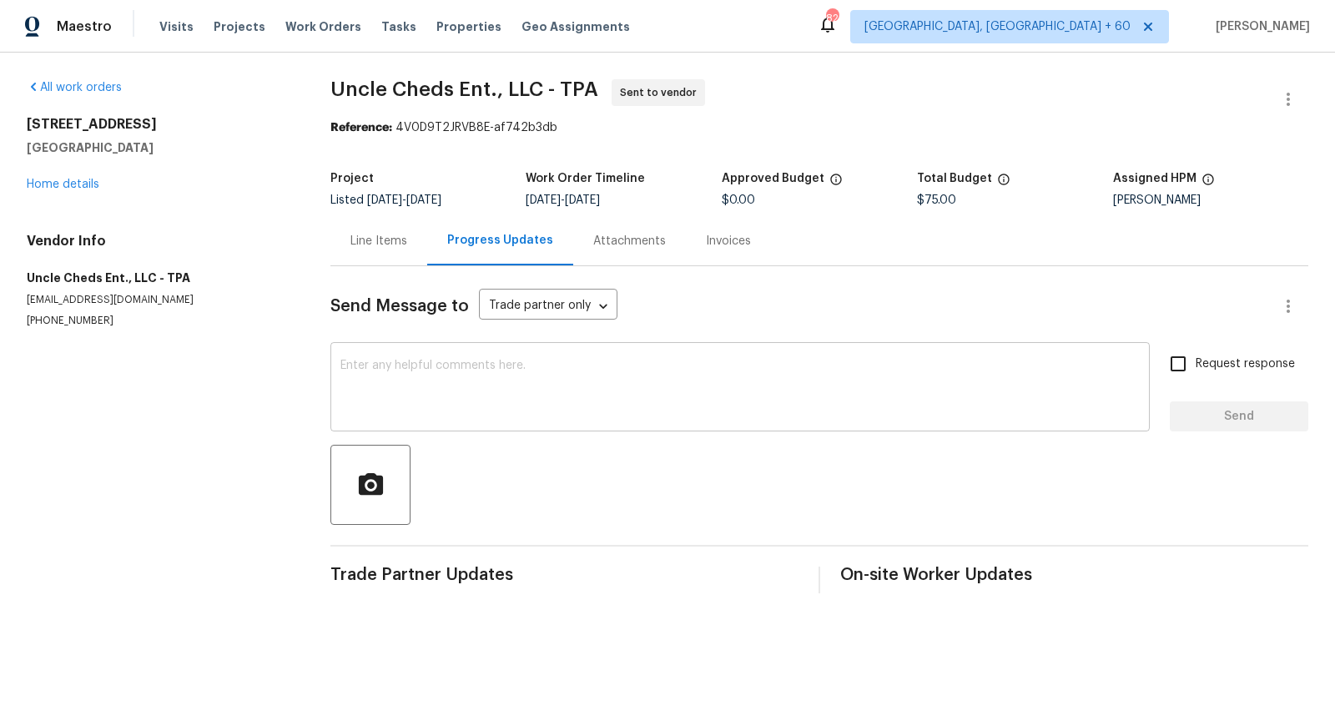
click at [393, 387] on textarea at bounding box center [739, 389] width 799 height 58
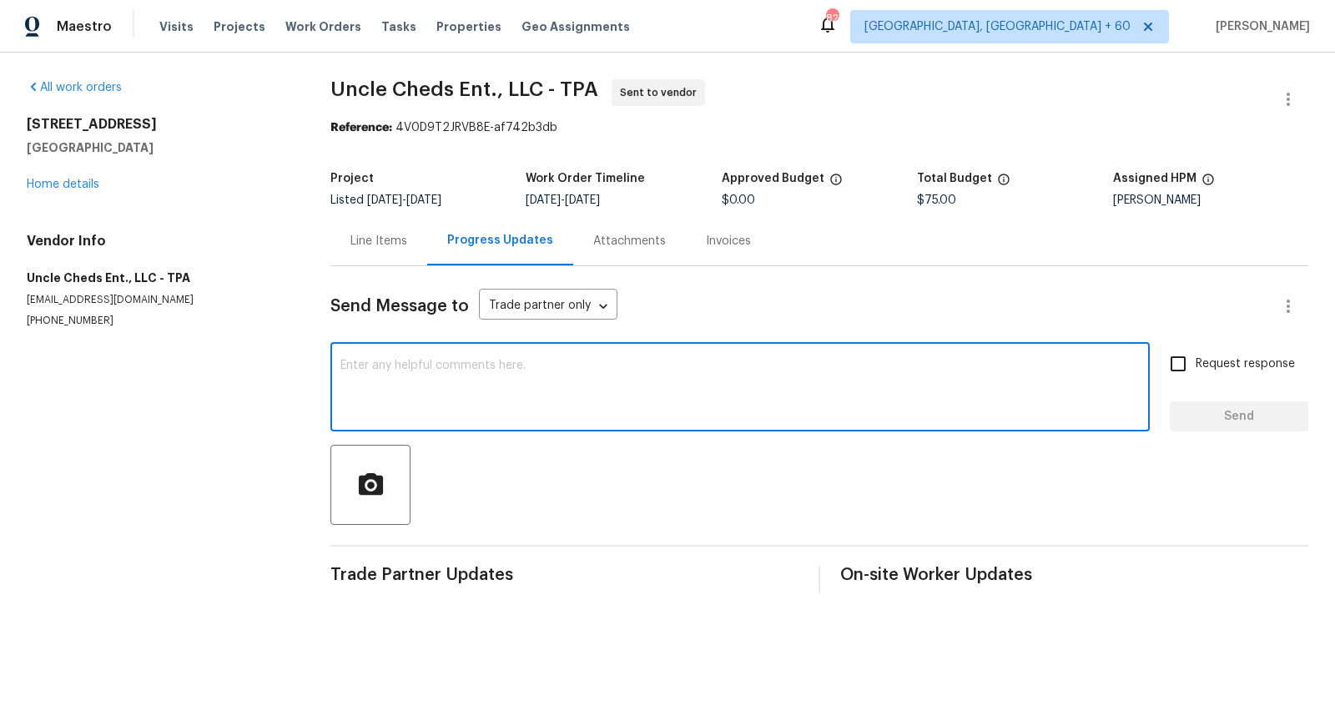
paste textarea "Hi, I'm Pranesh from Opendoor. Just wanted to check if you received the workord…"
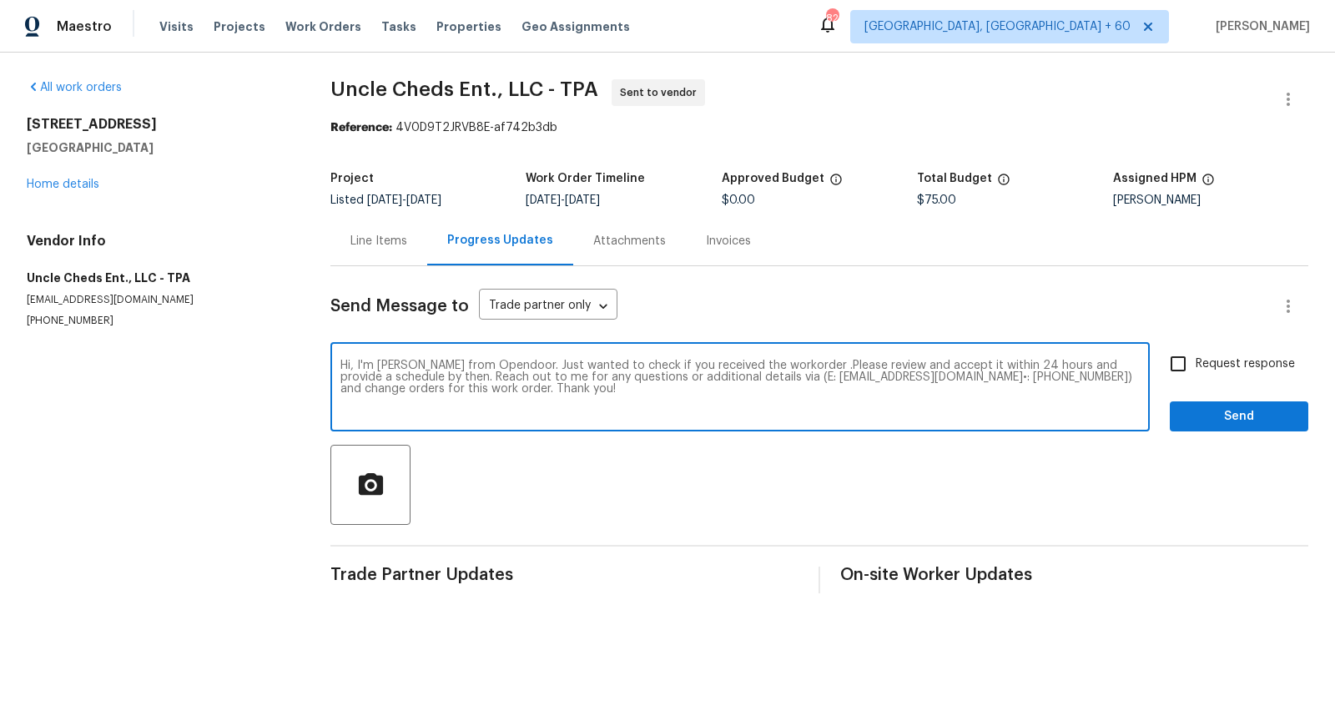
type textarea "Hi, I'm Pranesh from Opendoor. Just wanted to check if you received the workord…"
click at [1180, 362] on input "Request response" at bounding box center [1177, 363] width 35 height 35
checkbox input "true"
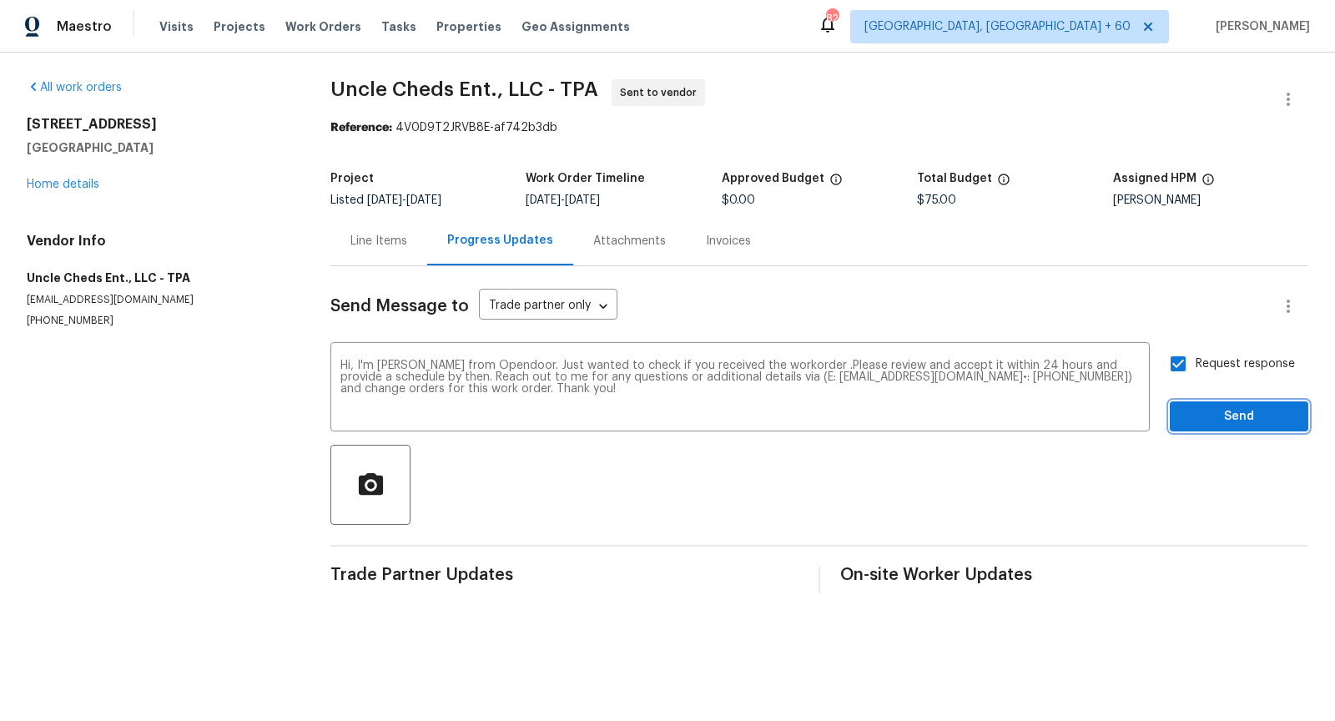
click at [1200, 415] on span "Send" at bounding box center [1239, 416] width 112 height 21
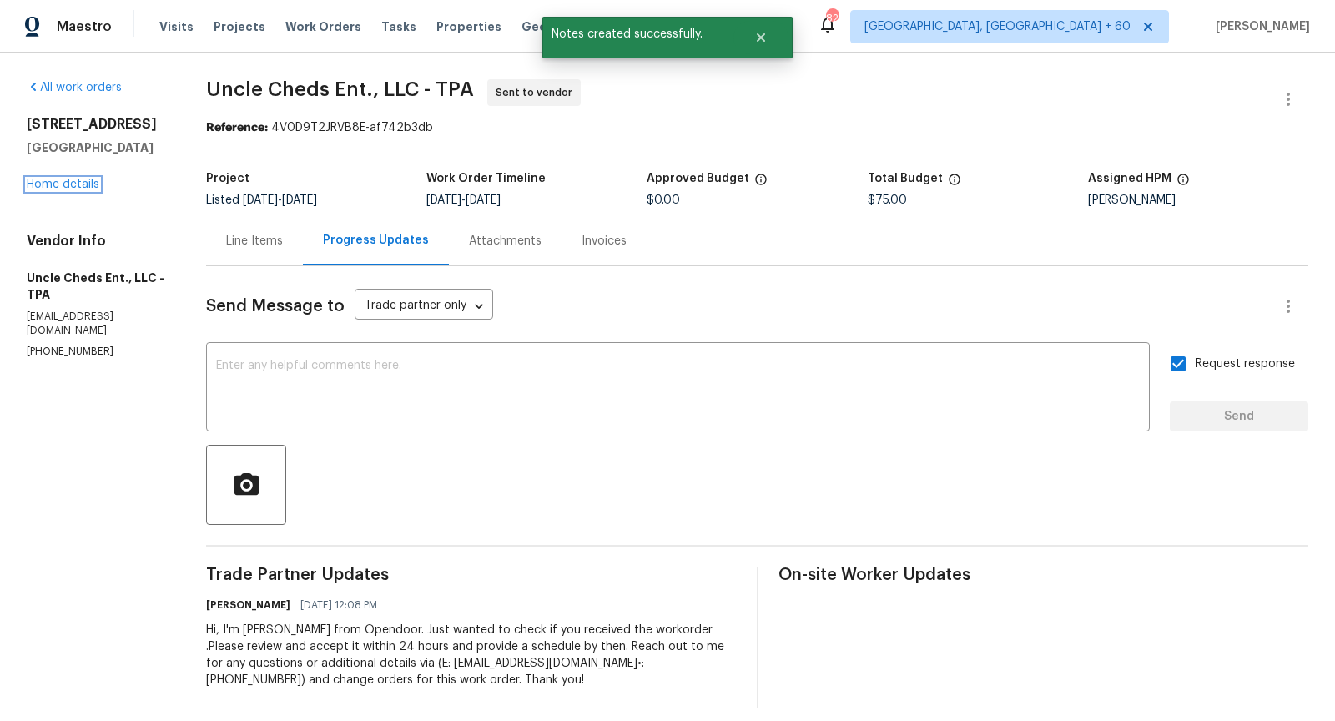
click at [80, 180] on link "Home details" at bounding box center [63, 185] width 73 height 12
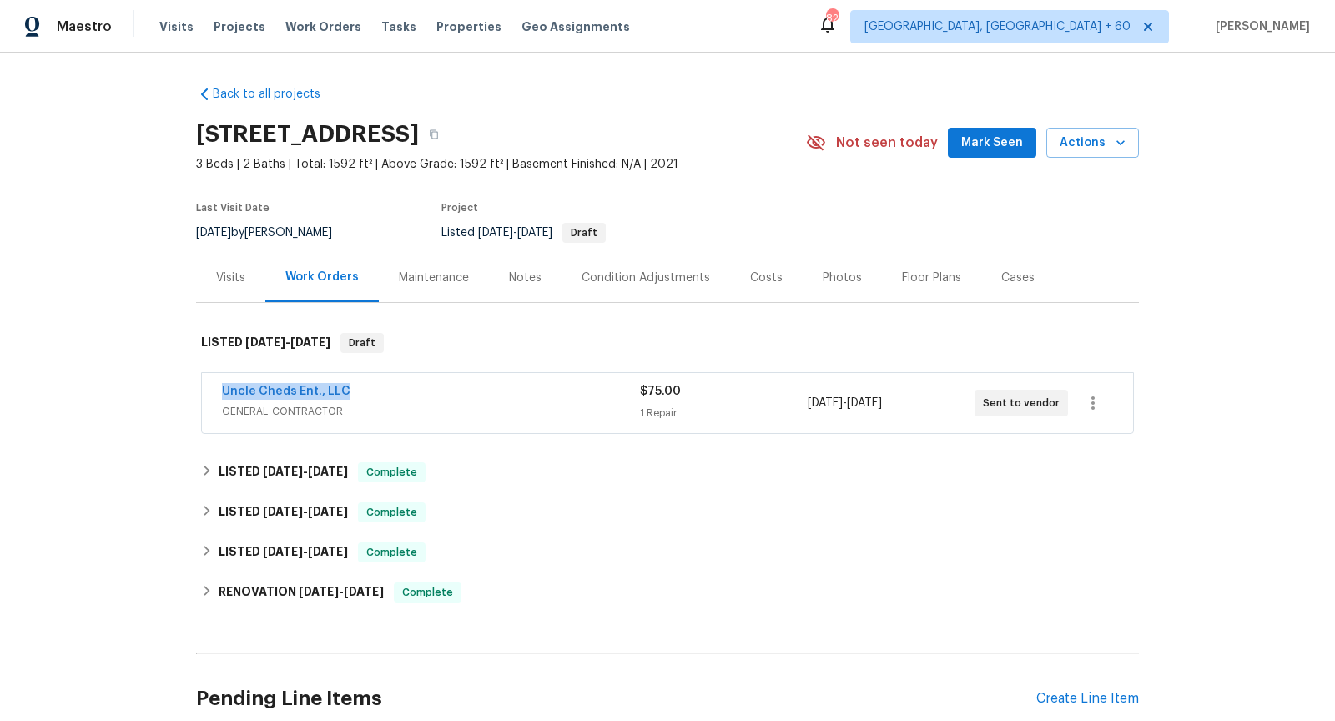
drag, startPoint x: 357, startPoint y: 389, endPoint x: 221, endPoint y: 388, distance: 136.0
click at [222, 388] on div "Uncle Cheds Ent., LLC" at bounding box center [431, 393] width 418 height 20
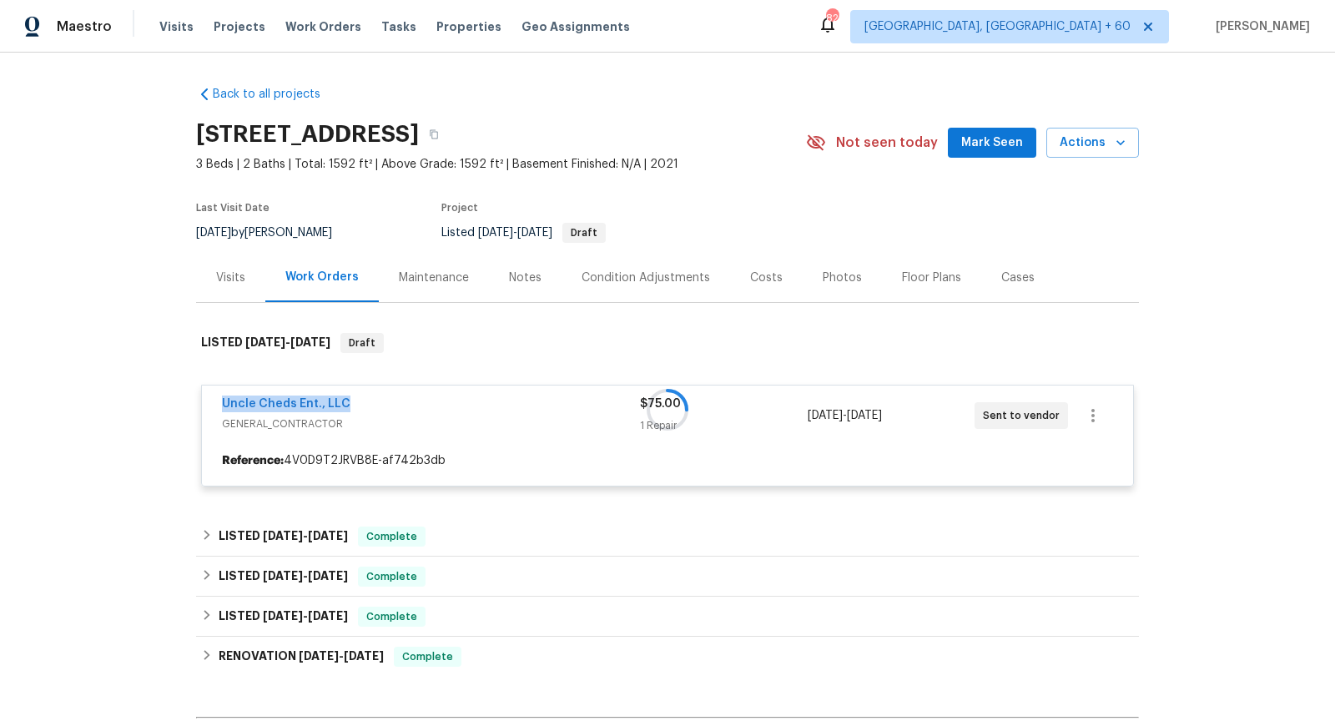
copy link "Uncle Cheds Ent., LLC"
